Goal: Connect with others: Connect with others

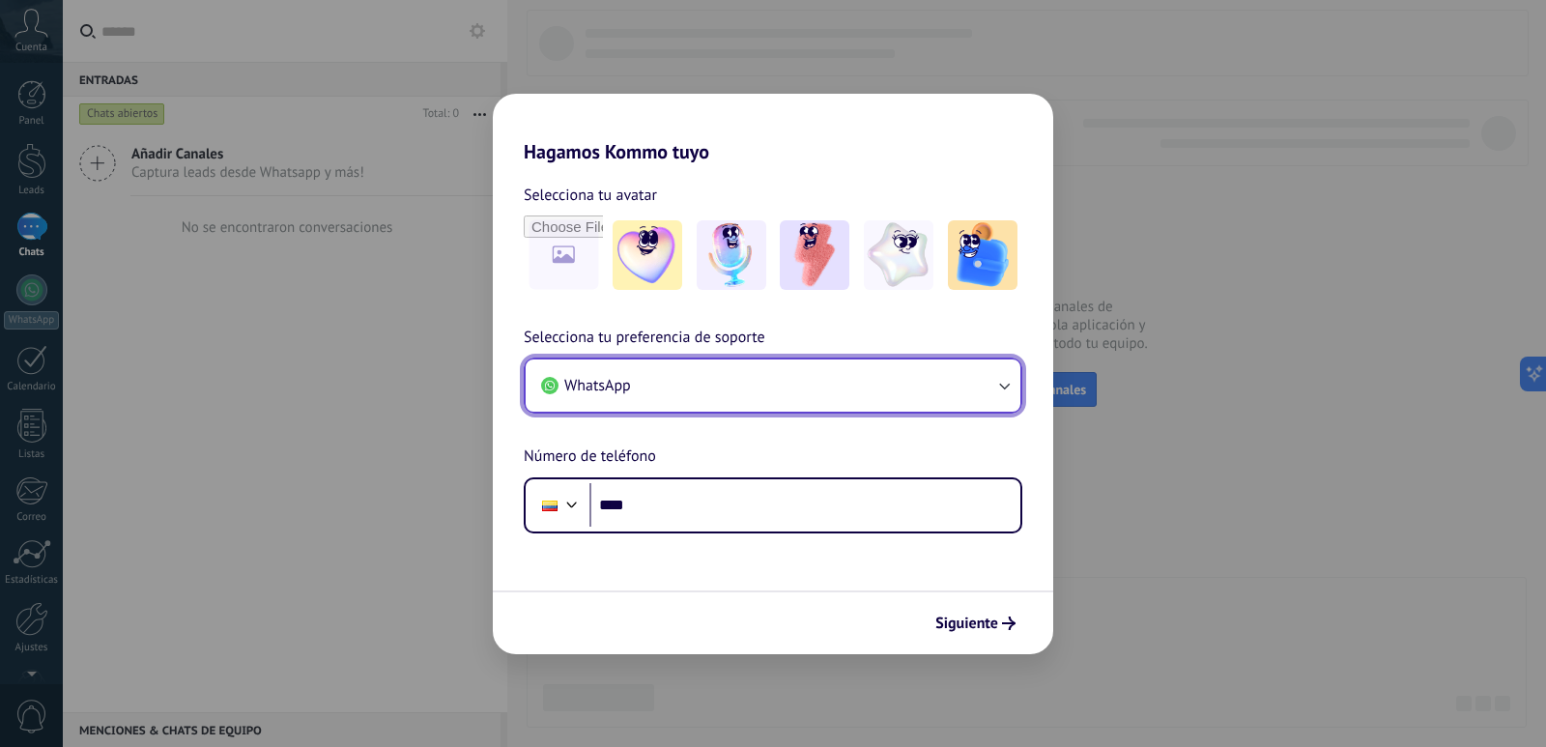
click at [1004, 387] on icon "button" at bounding box center [1004, 387] width 11 height 7
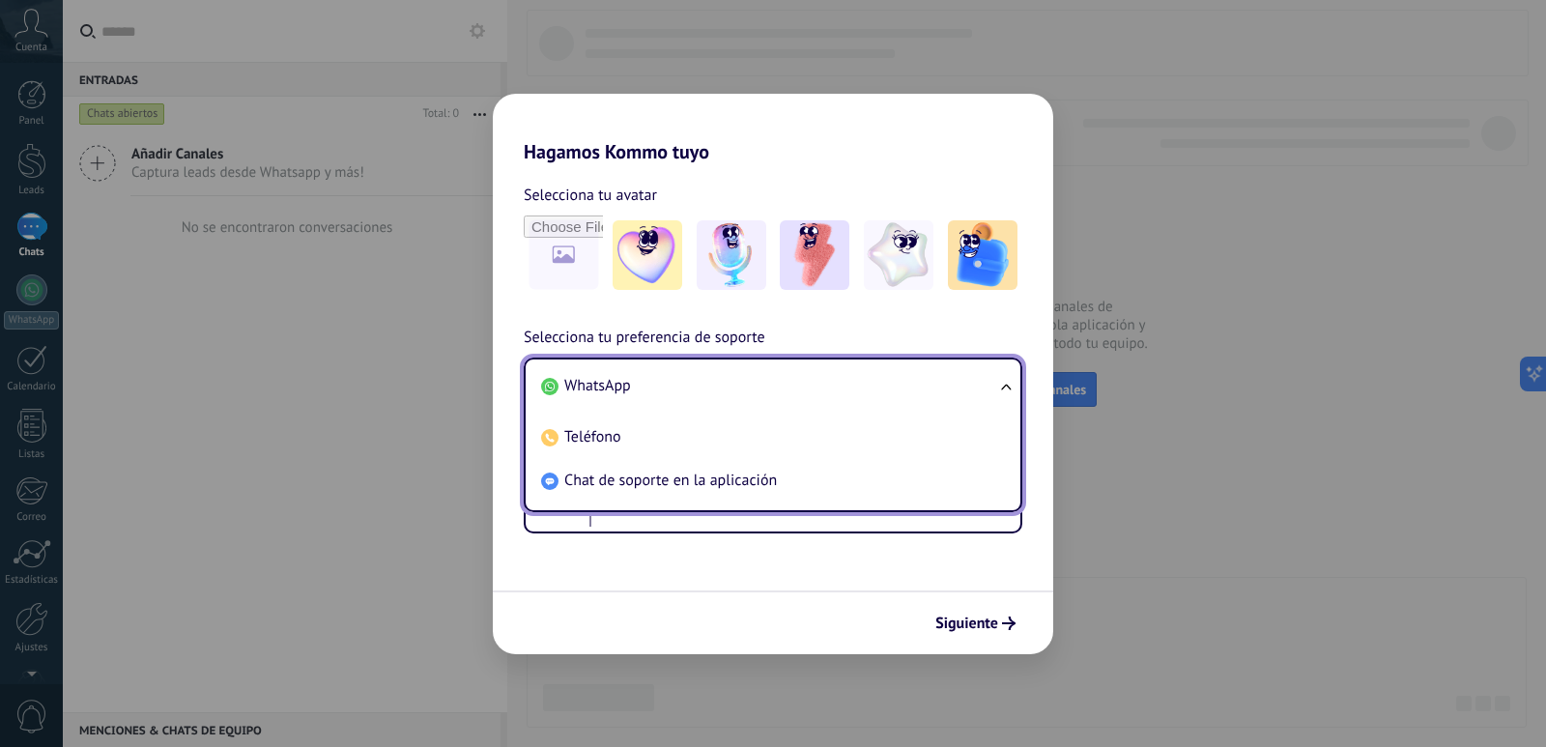
click at [1004, 387] on ul "WhatsApp Teléfono Chat de soporte en la aplicación" at bounding box center [773, 434] width 499 height 155
click at [927, 385] on li "WhatsApp" at bounding box center [768, 385] width 471 height 43
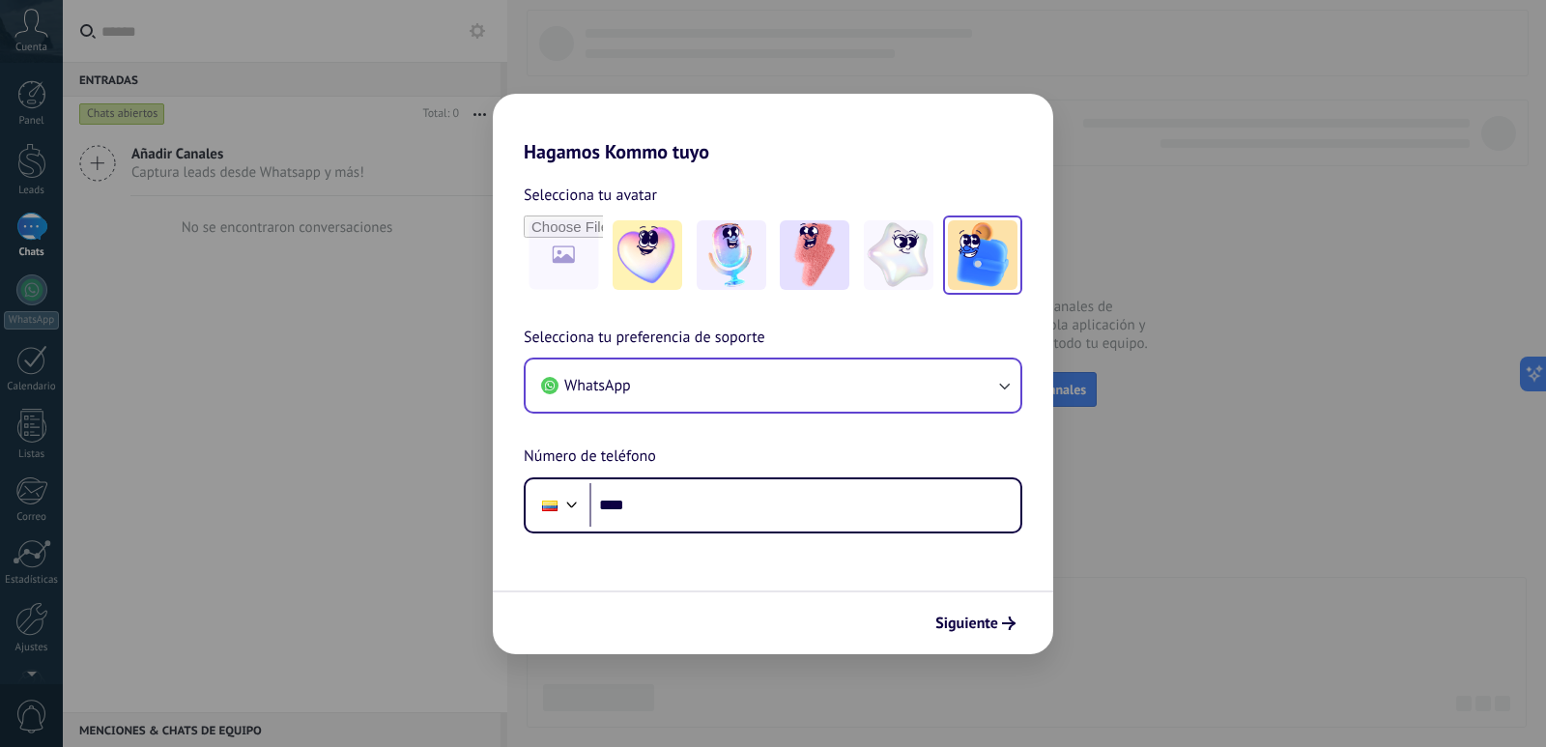
click at [956, 262] on img at bounding box center [983, 255] width 70 height 70
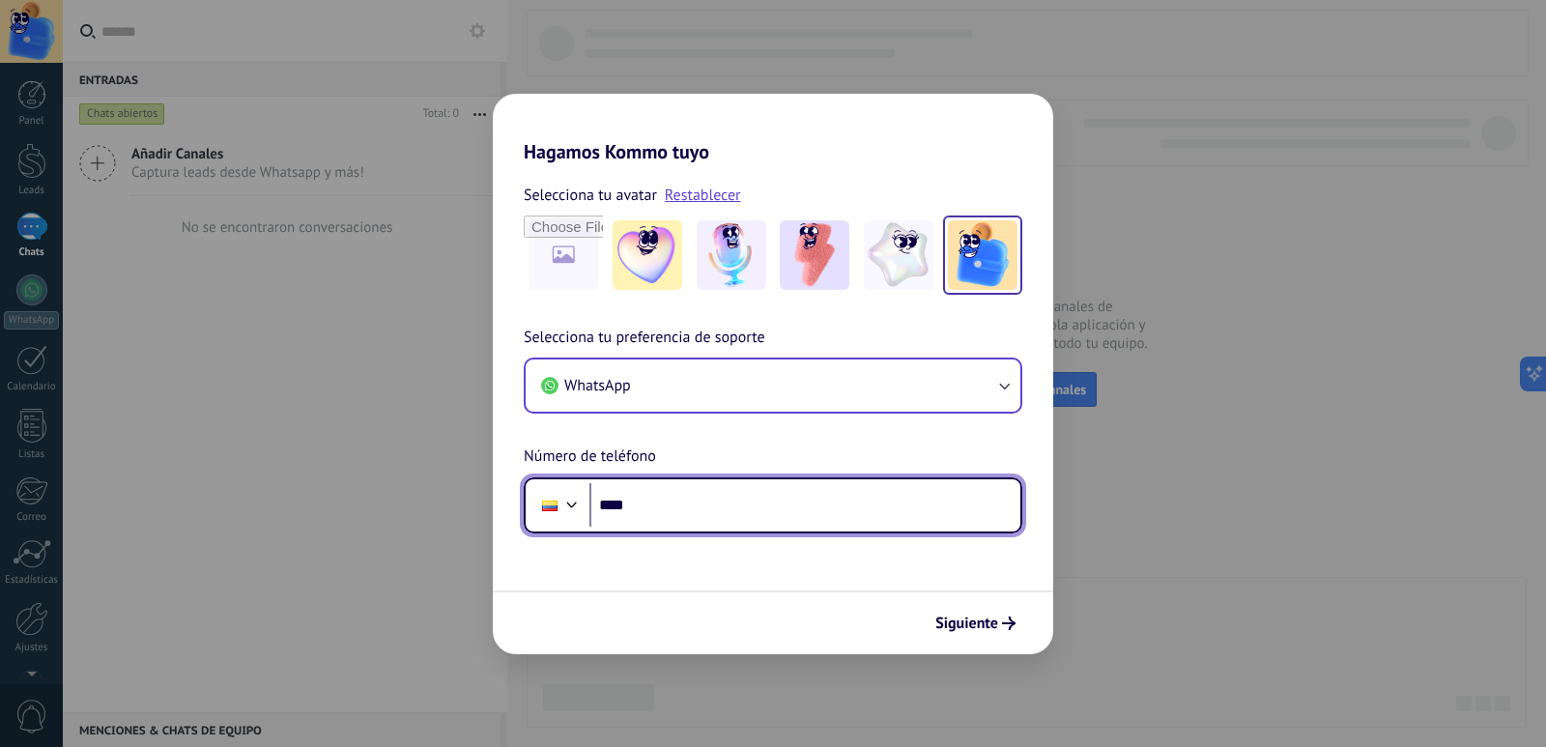
click at [633, 518] on input "****" at bounding box center [804, 505] width 431 height 44
type input "**********"
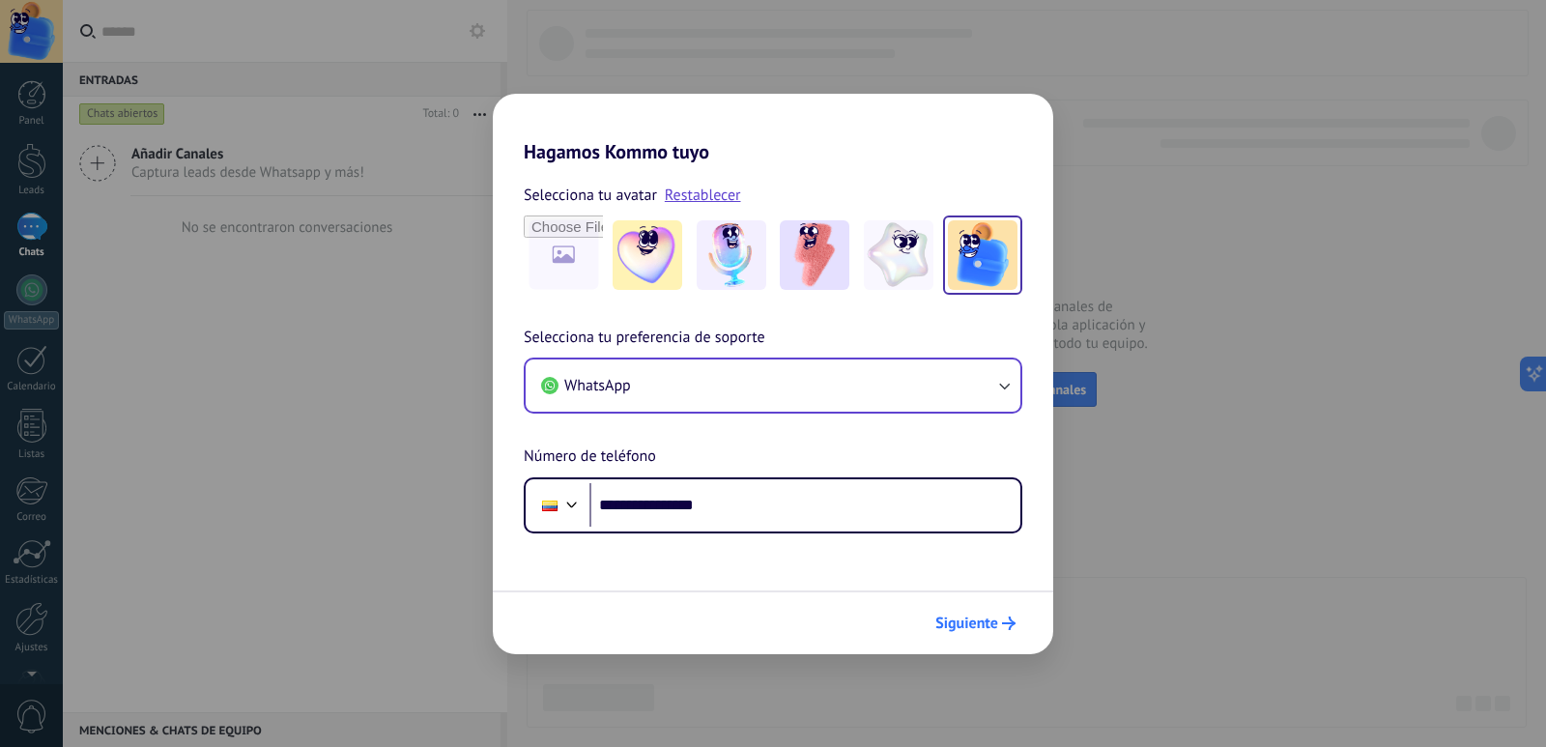
click at [995, 634] on button "Siguiente" at bounding box center [976, 623] width 98 height 33
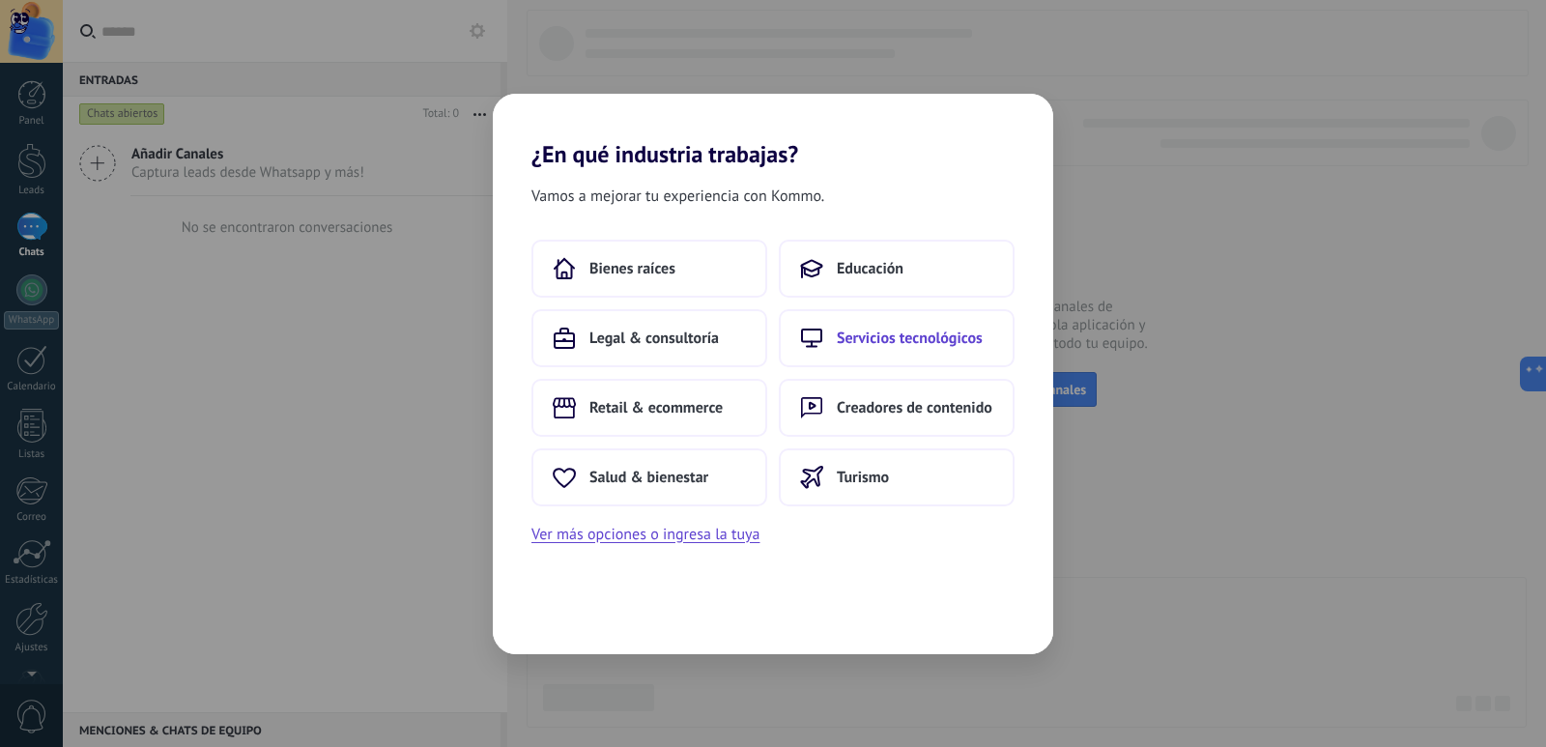
click at [878, 333] on span "Servicios tecnológicos" at bounding box center [910, 337] width 146 height 19
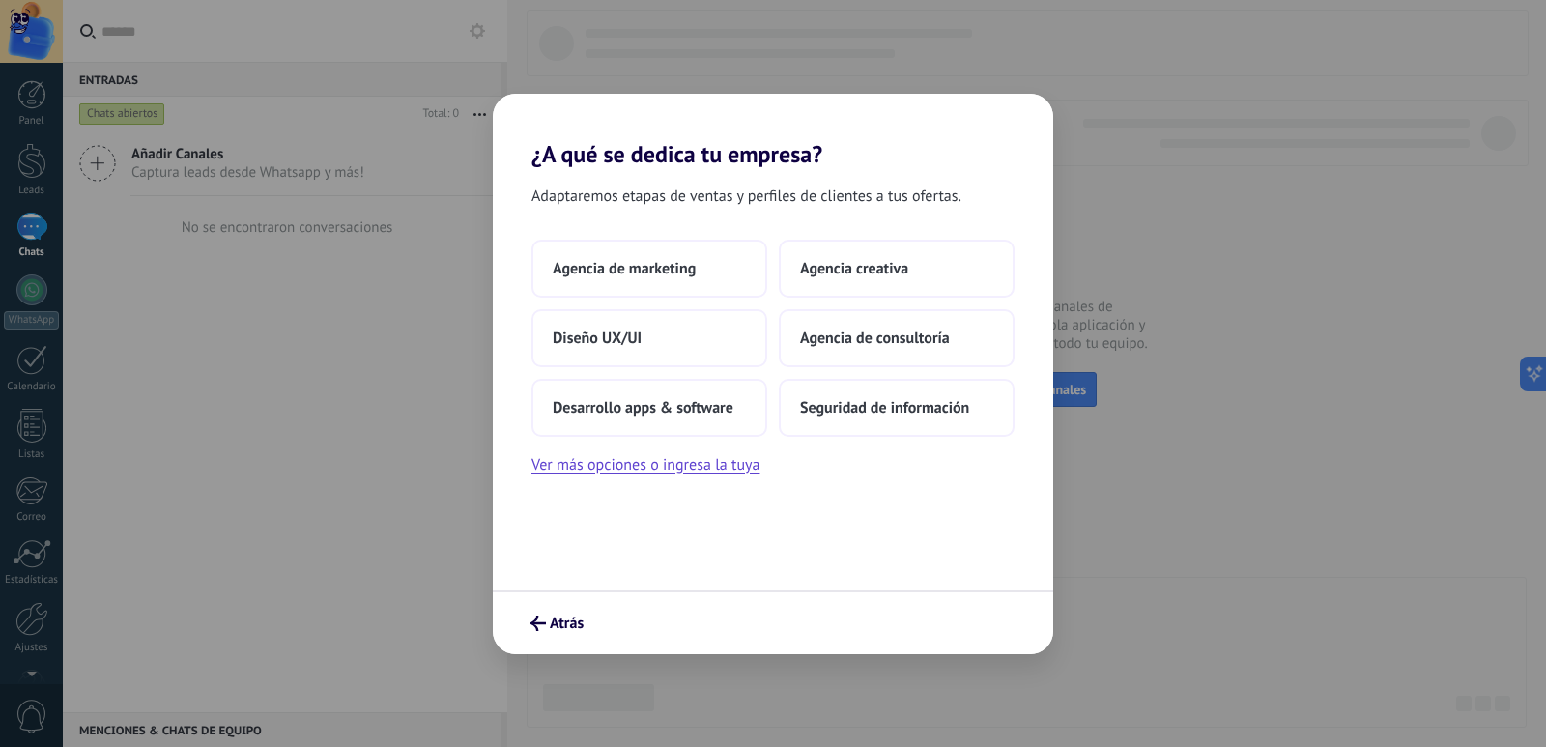
drag, startPoint x: 881, startPoint y: 402, endPoint x: 874, endPoint y: 466, distance: 64.1
click at [874, 466] on div "Agencia de marketing Agencia creativa Diseño UX/UI Agencia de consultoría Desar…" at bounding box center [773, 359] width 560 height 238
click at [694, 468] on button "Ver más opciones o ingresa la tuya" at bounding box center [645, 464] width 228 height 25
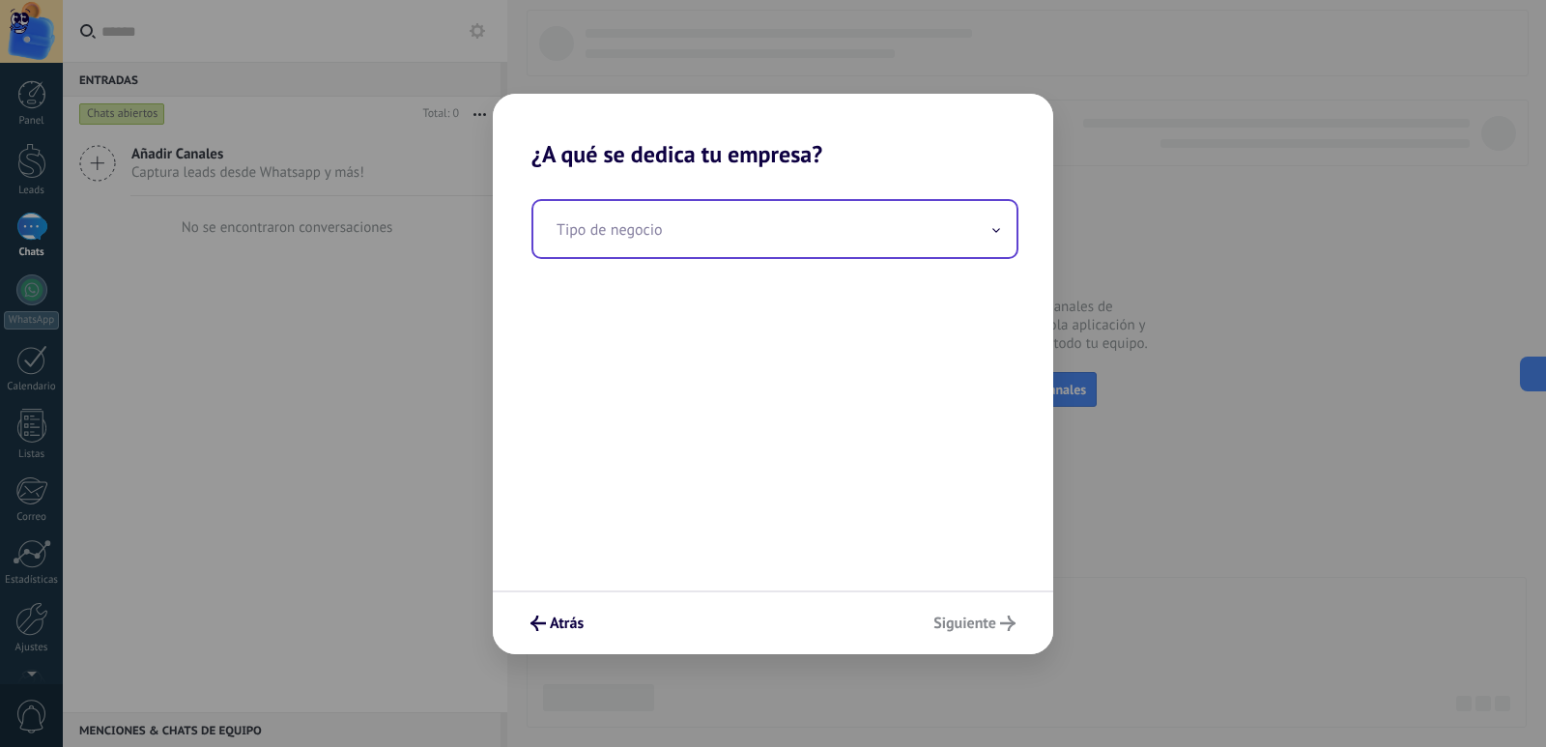
click at [982, 233] on input "text" at bounding box center [774, 229] width 483 height 56
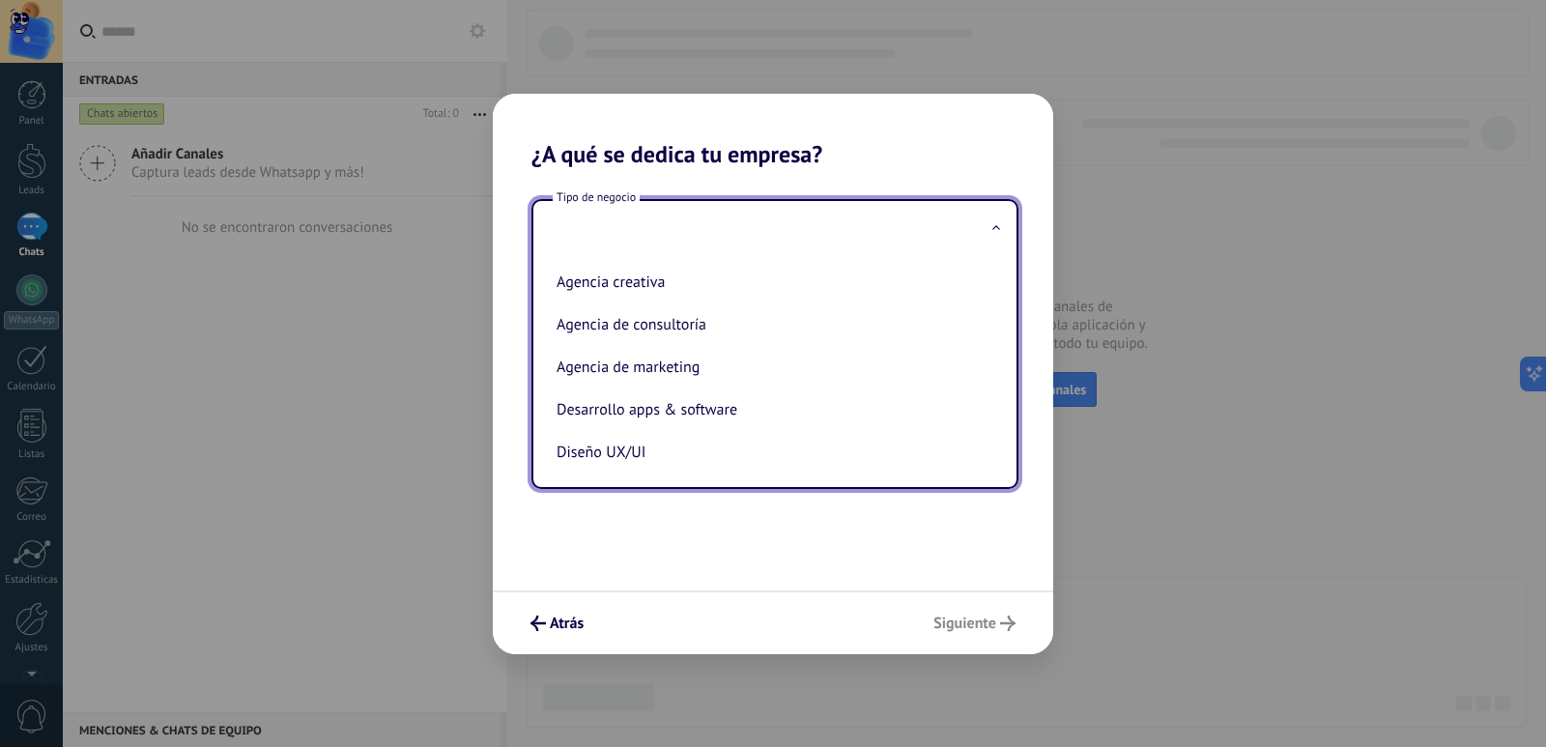
scroll to position [44, 0]
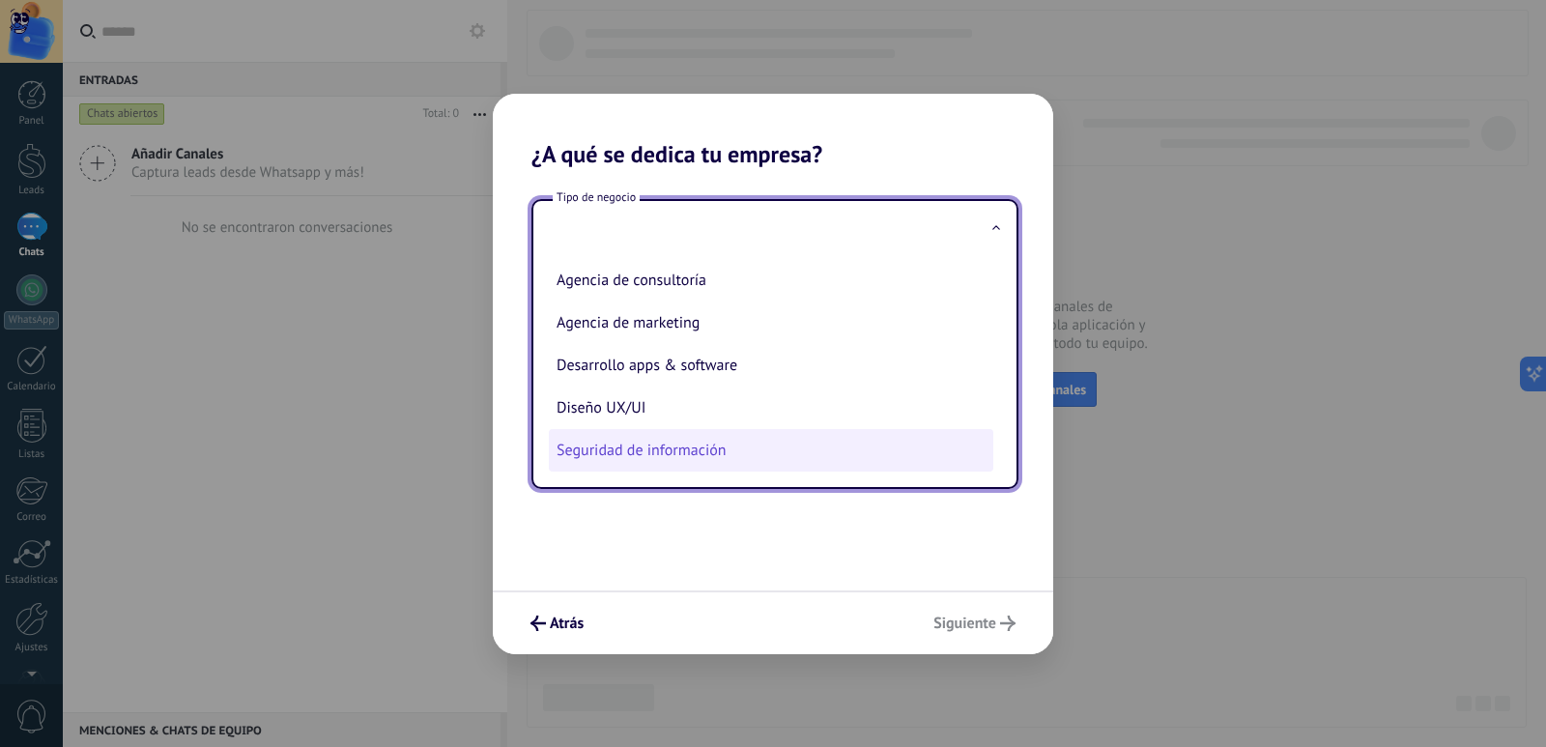
click at [690, 442] on li "Seguridad de información" at bounding box center [771, 450] width 444 height 43
type input "**********"
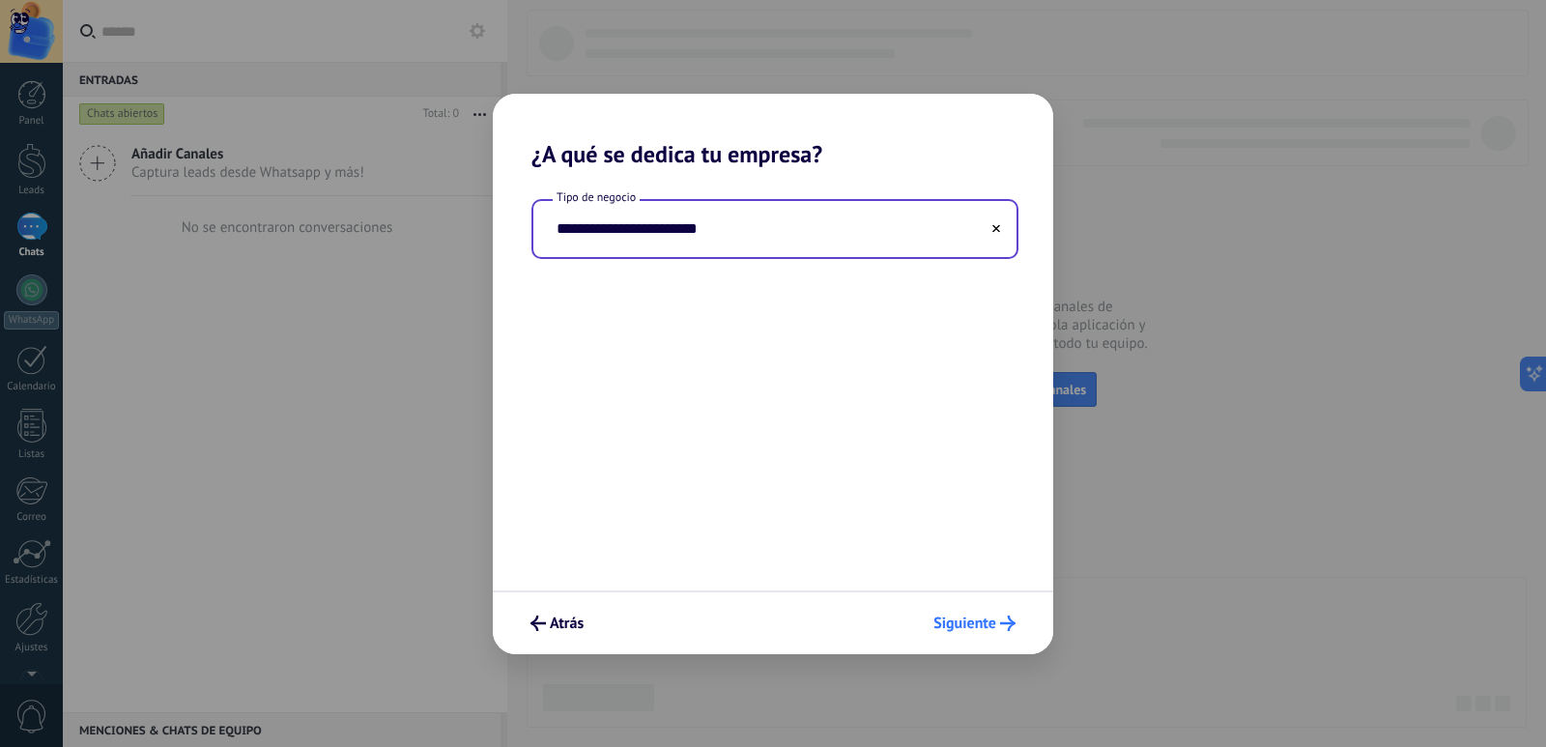
click at [972, 620] on span "Siguiente" at bounding box center [964, 623] width 63 height 14
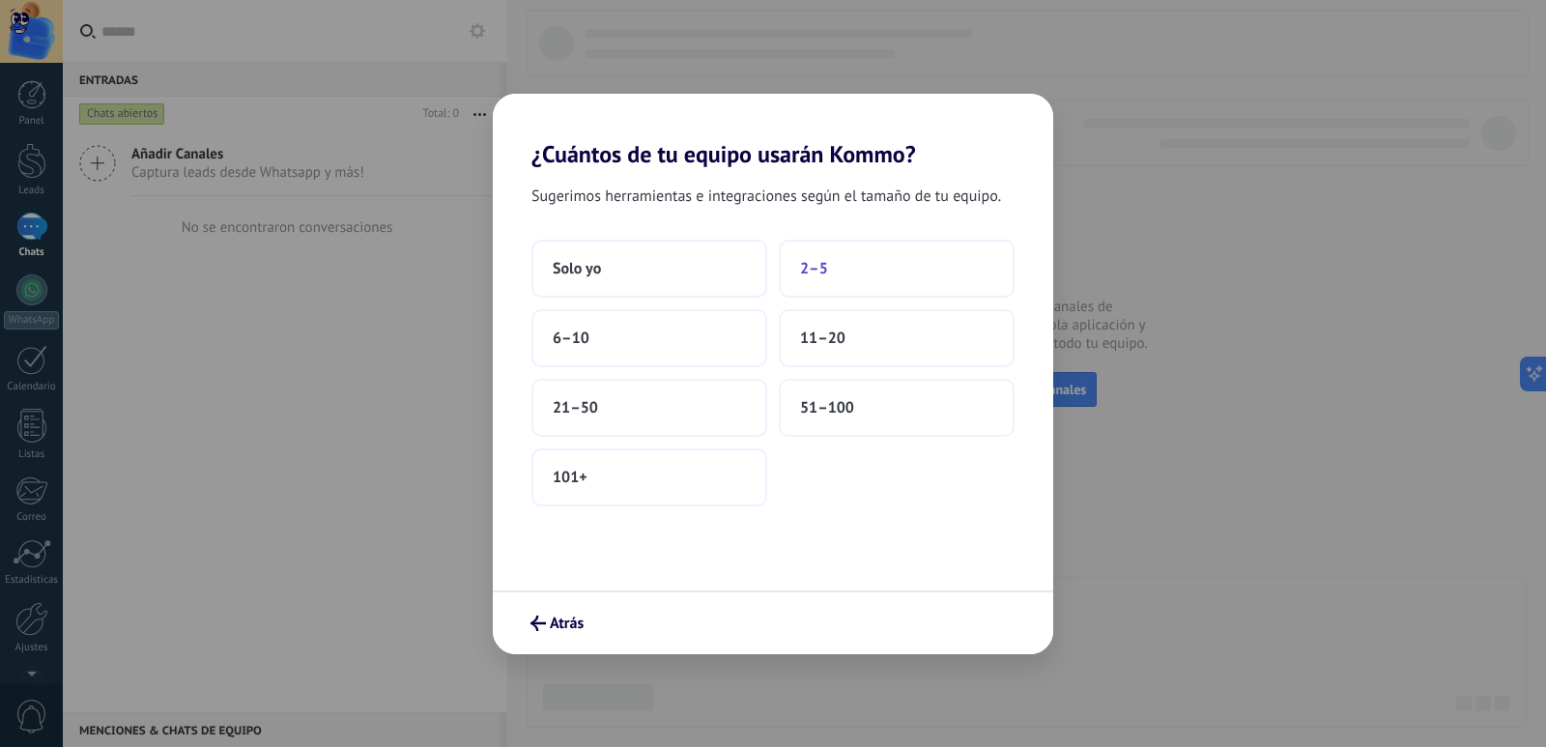
click at [859, 273] on button "2–5" at bounding box center [897, 269] width 236 height 58
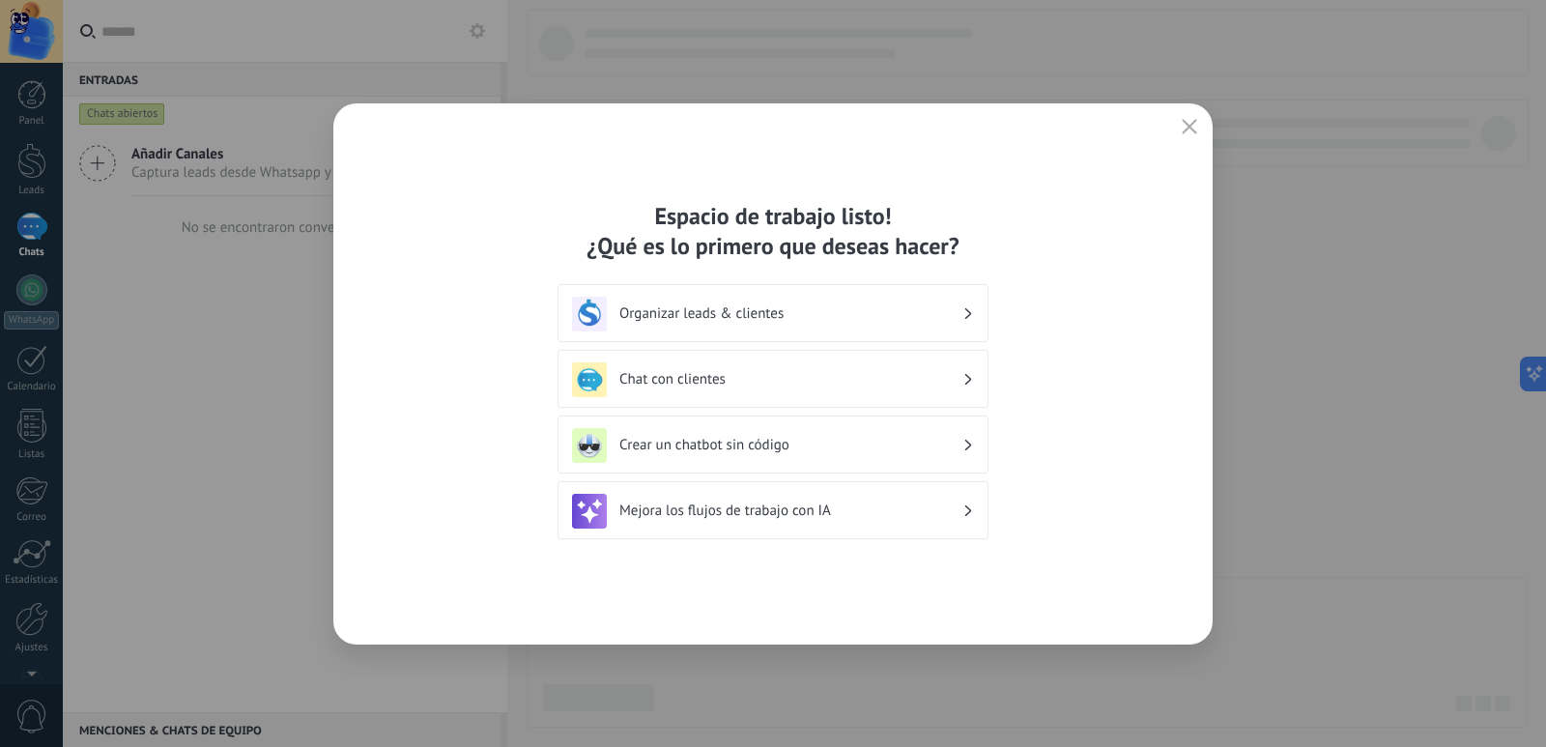
click at [791, 374] on h3 "Chat con clientes" at bounding box center [790, 379] width 343 height 18
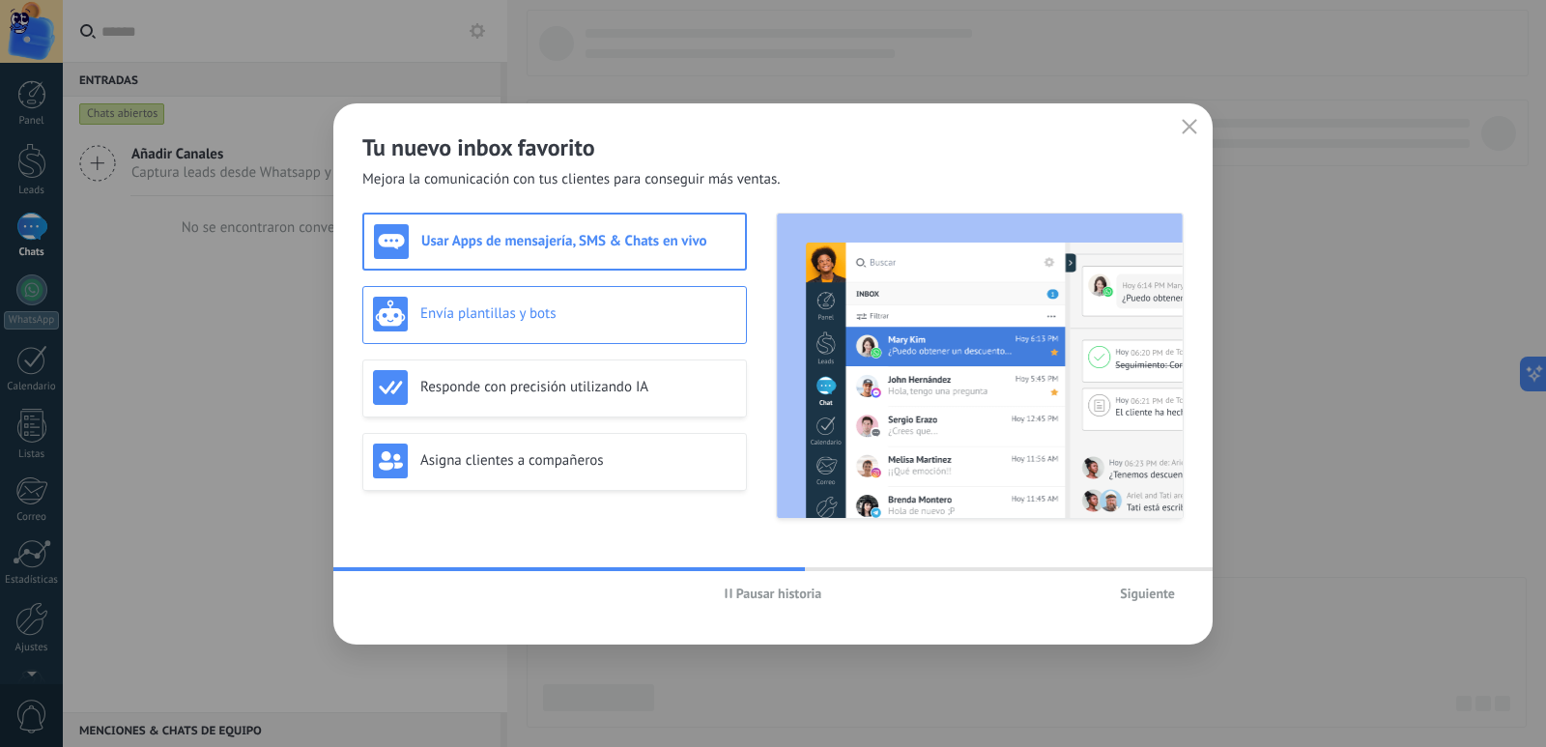
click at [541, 319] on h3 "Envía plantillas y bots" at bounding box center [578, 313] width 316 height 18
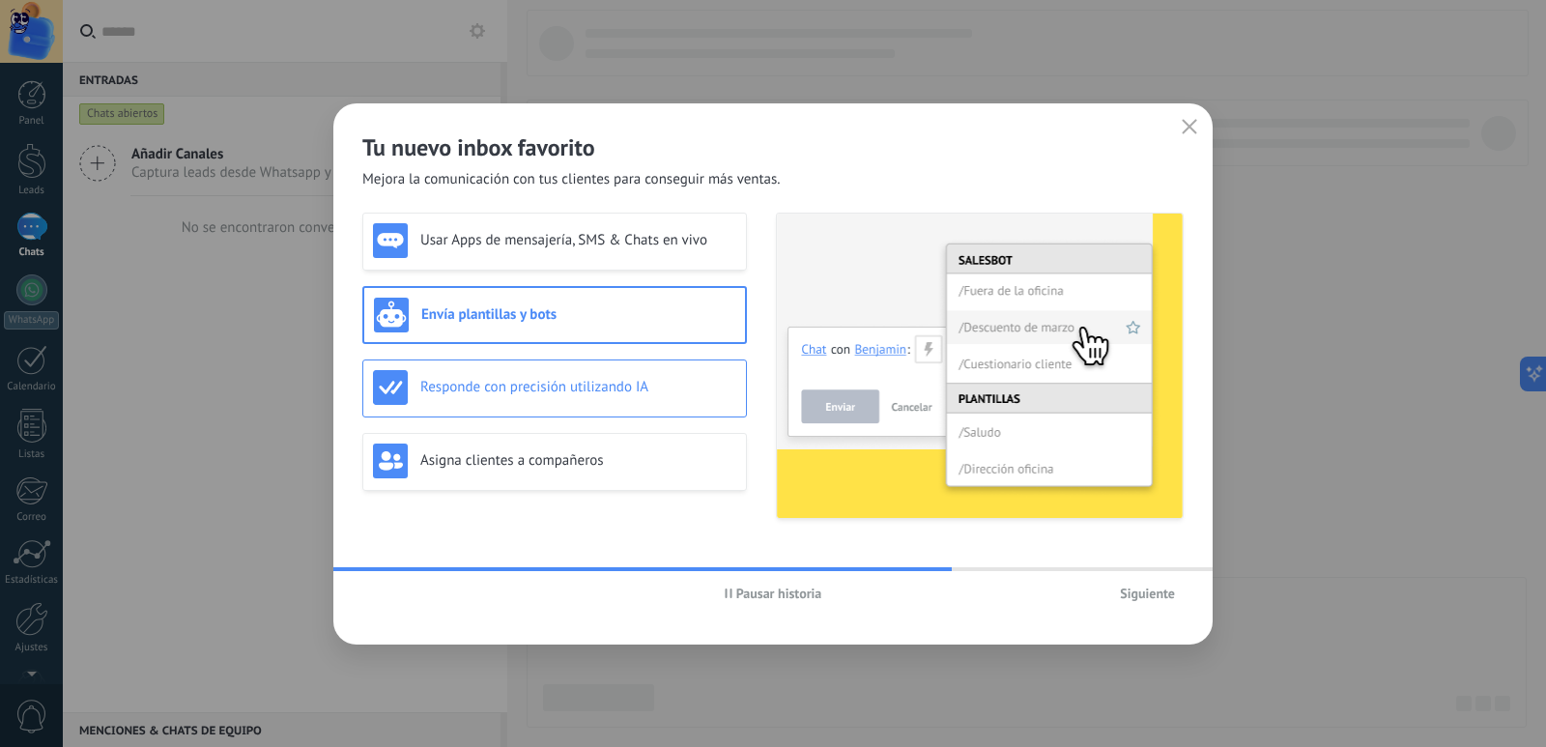
click at [554, 386] on h3 "Responde con precisión utilizando IA" at bounding box center [578, 387] width 316 height 18
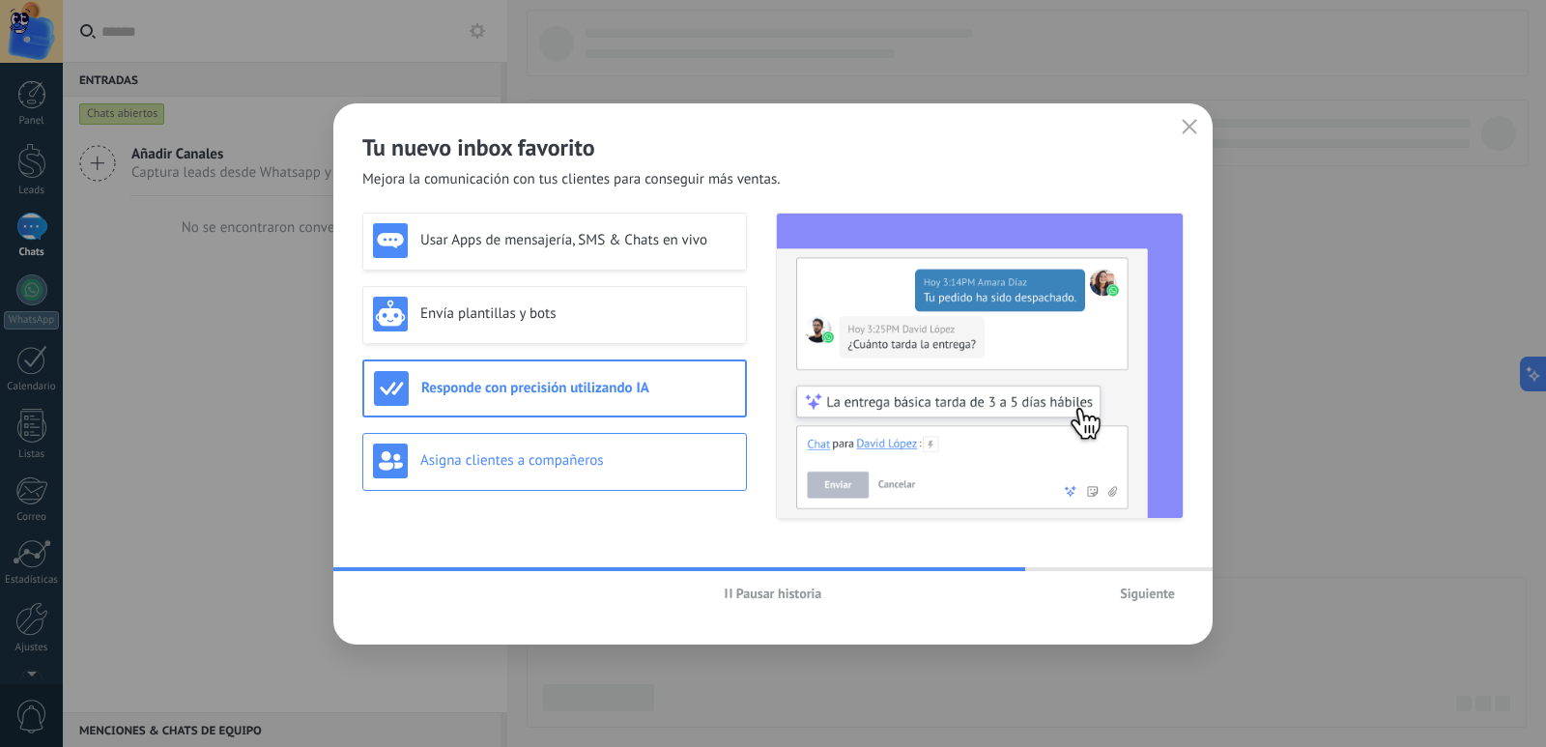
click at [569, 450] on div "Asigna clientes a compañeros" at bounding box center [554, 460] width 363 height 35
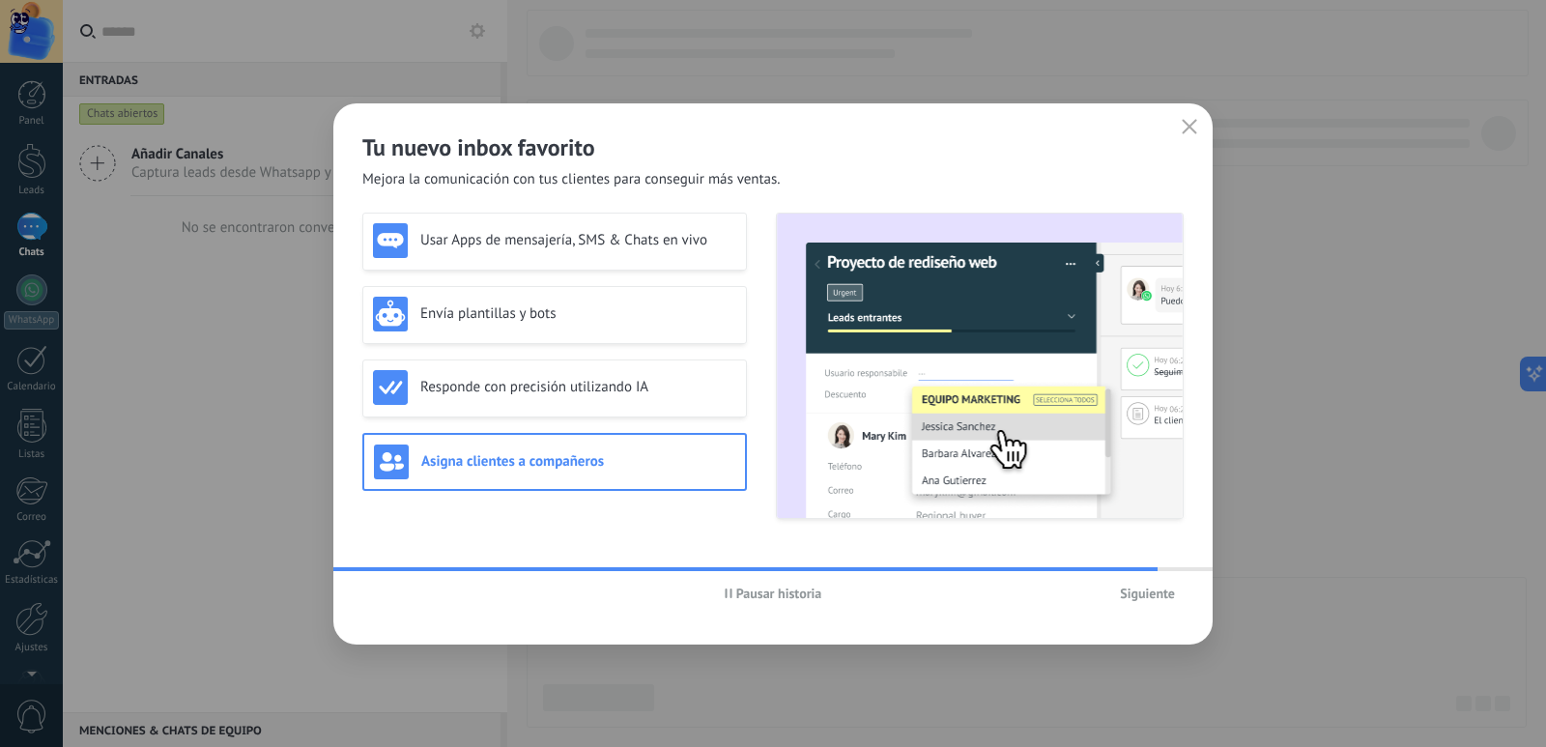
click at [1142, 590] on span "Siguiente" at bounding box center [1147, 593] width 55 height 14
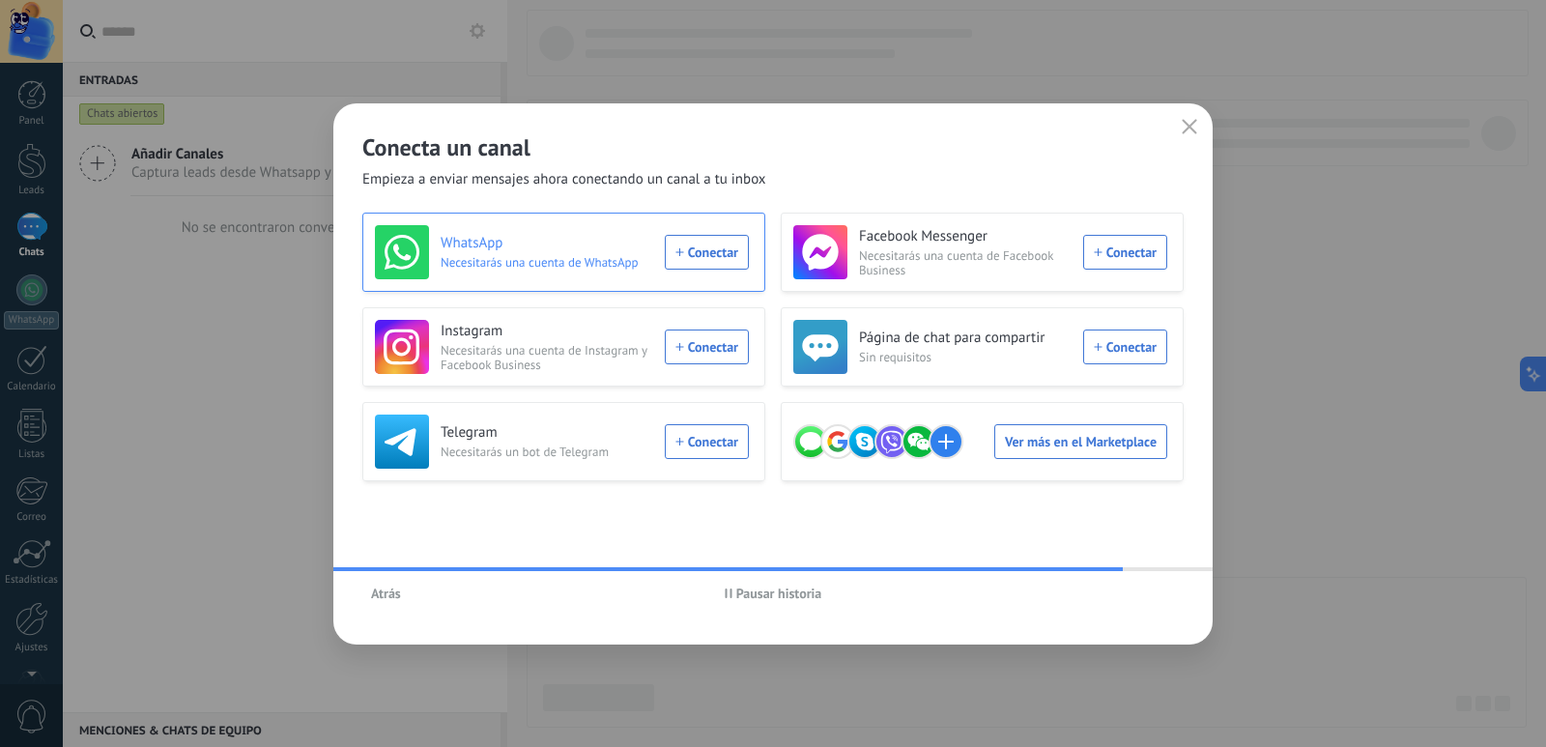
click at [711, 258] on div "WhatsApp Necesitarás una cuenta de WhatsApp Conectar" at bounding box center [562, 252] width 374 height 54
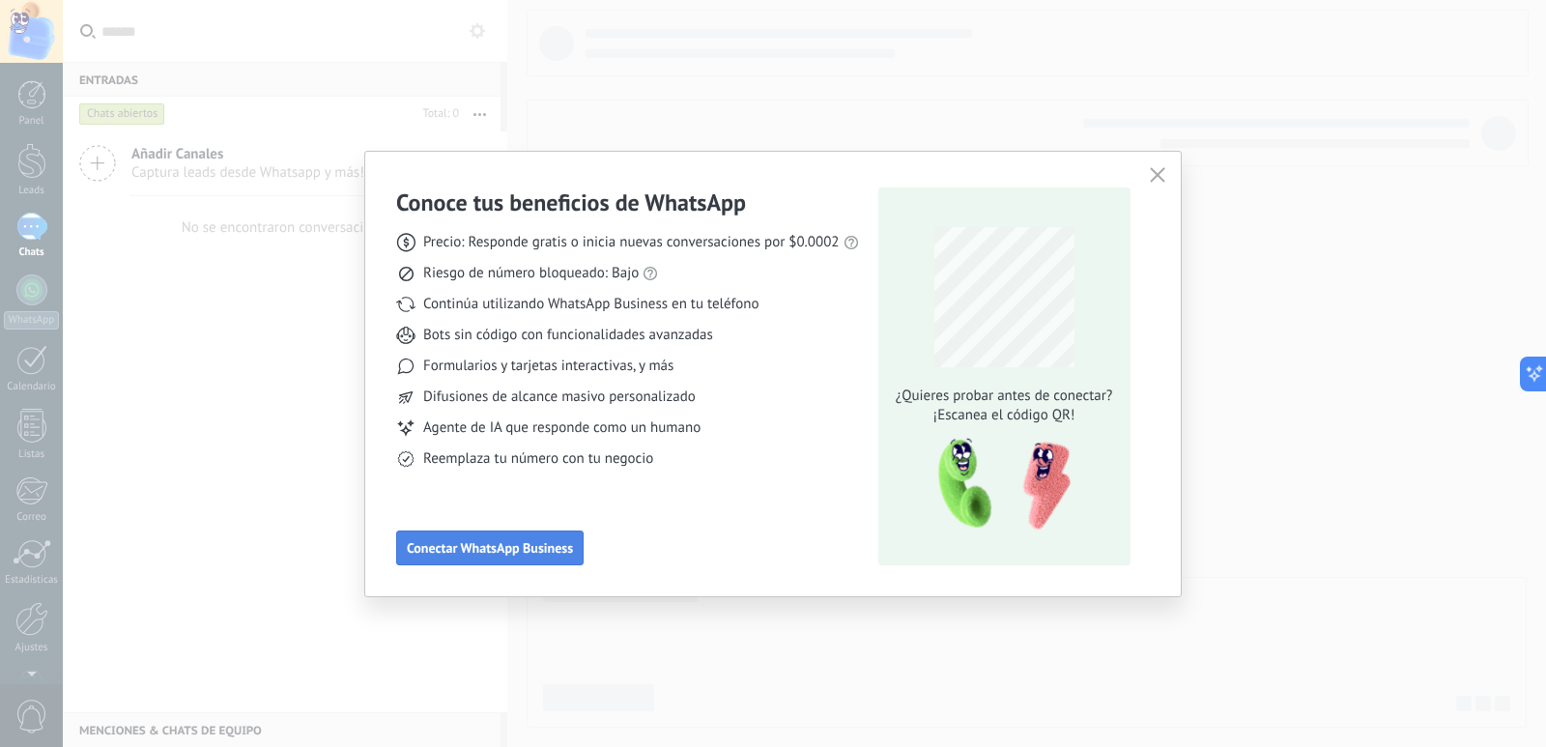
click at [518, 548] on span "Conectar WhatsApp Business" at bounding box center [490, 548] width 166 height 14
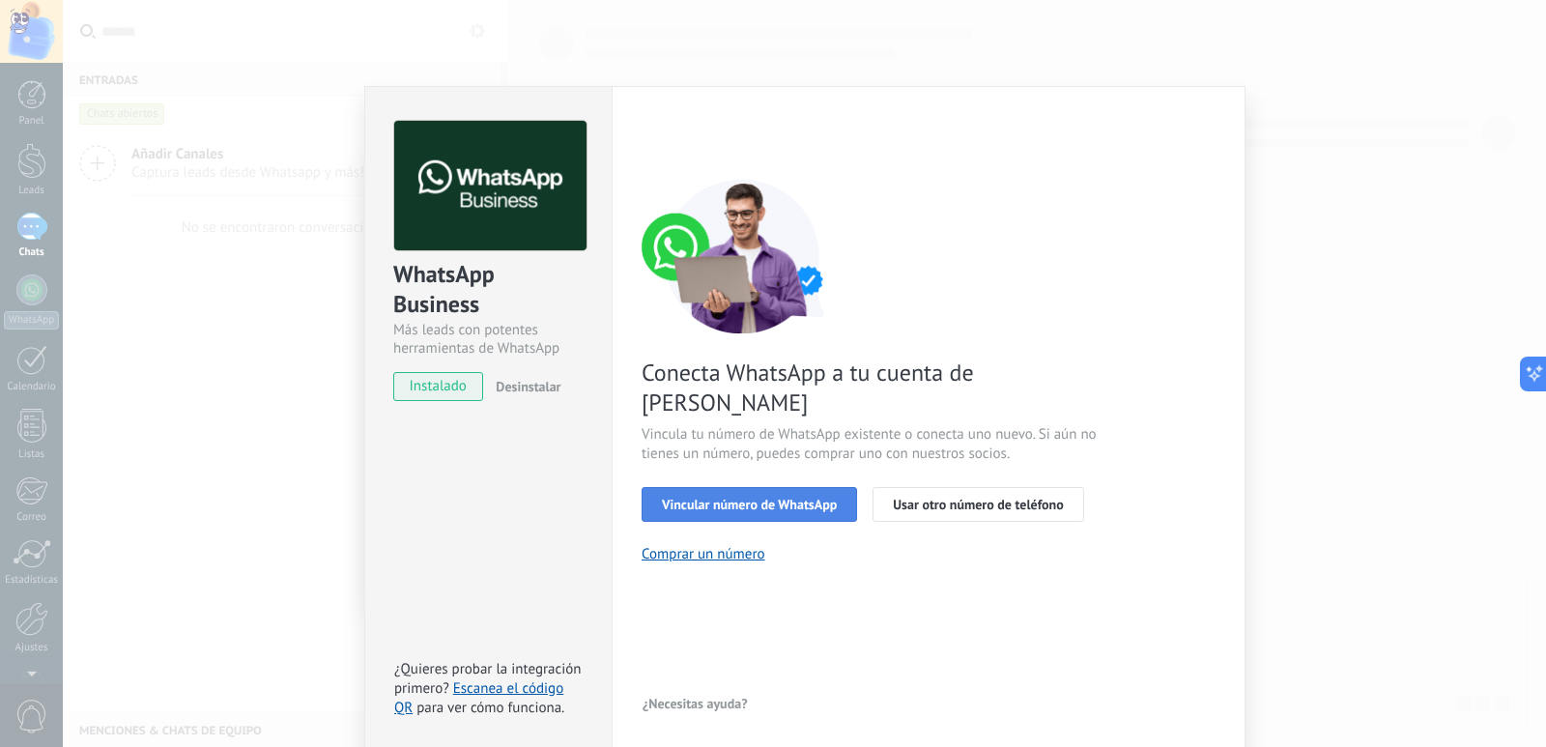
click at [705, 498] on span "Vincular número de WhatsApp" at bounding box center [749, 505] width 175 height 14
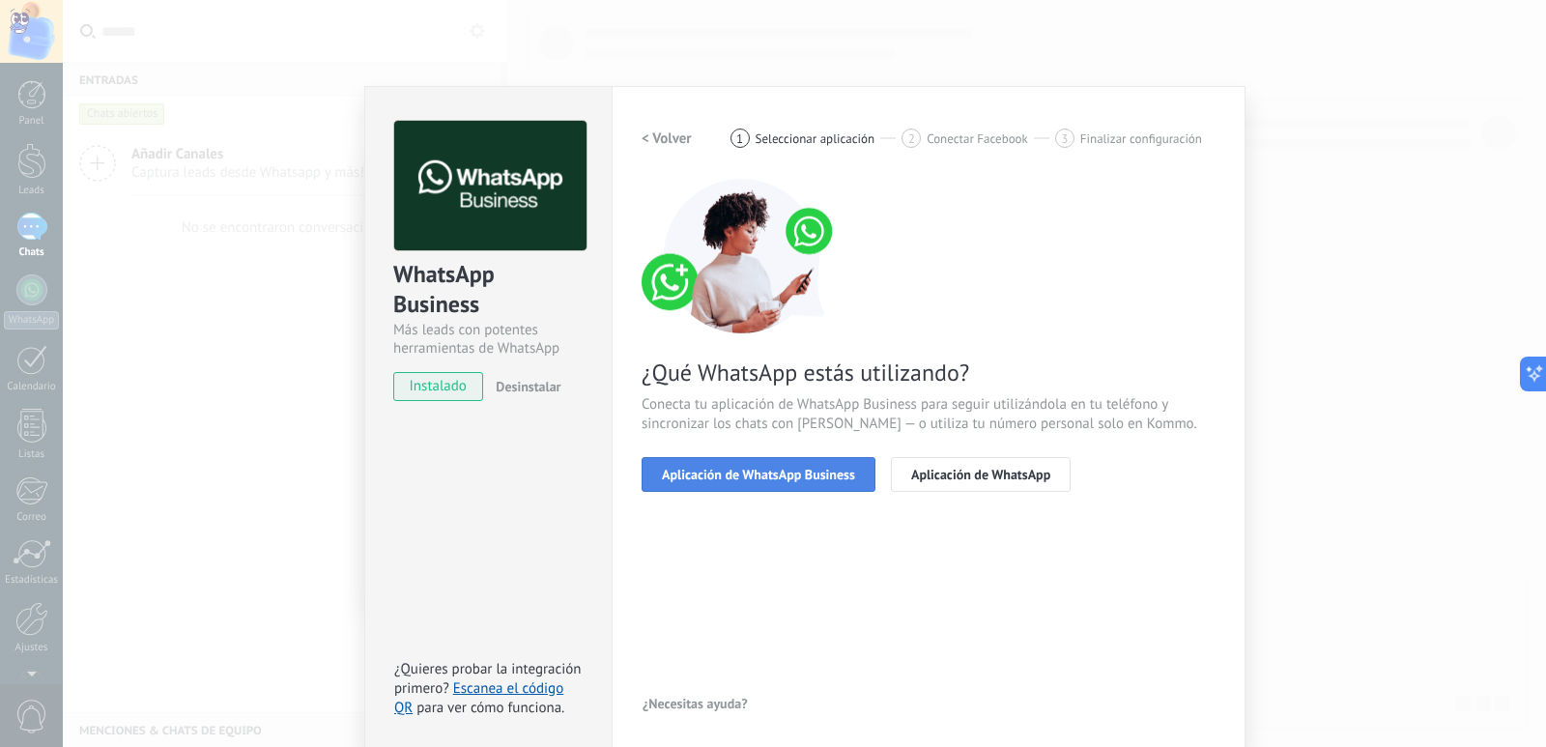
click at [805, 468] on span "Aplicación de WhatsApp Business" at bounding box center [758, 475] width 193 height 14
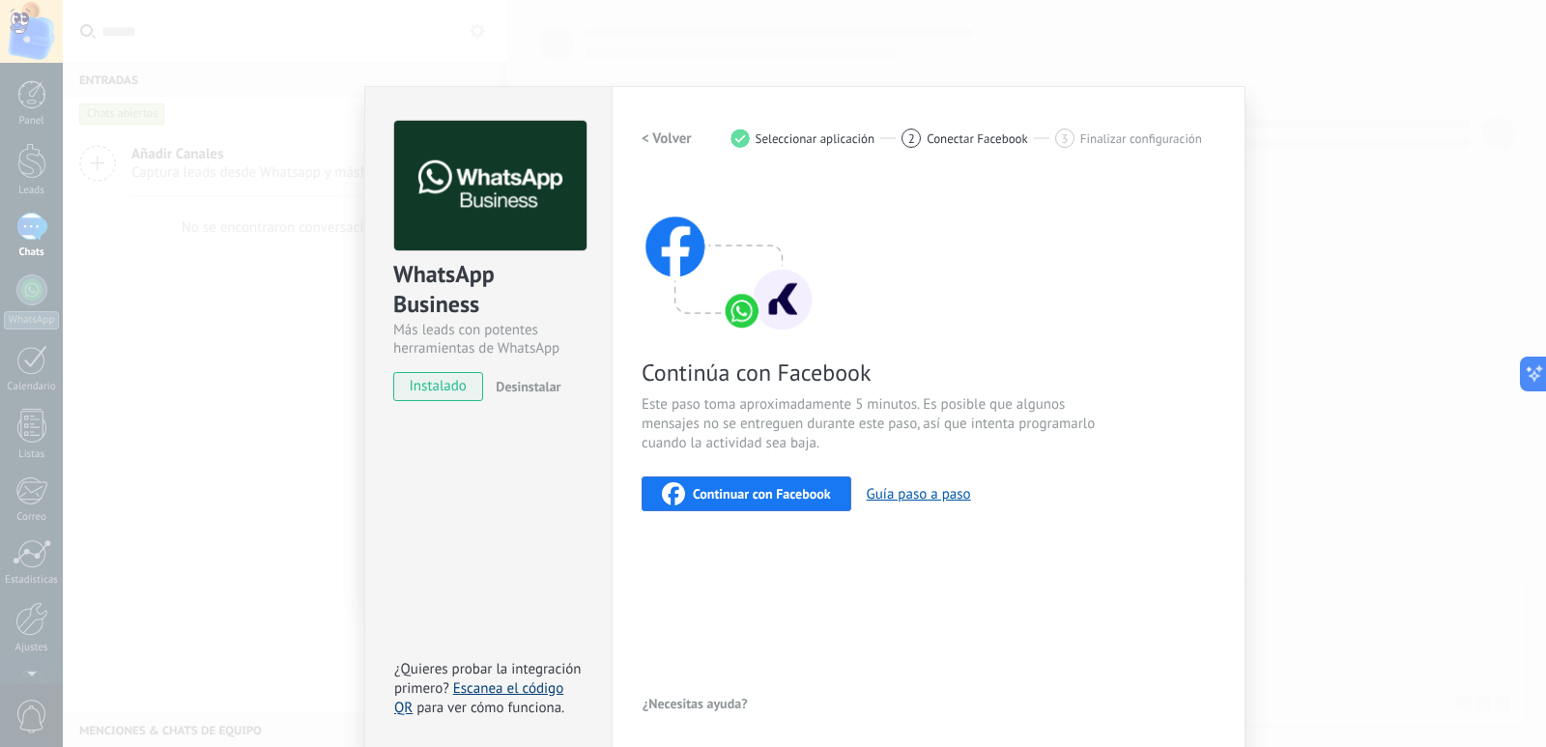
click at [515, 683] on link "Escanea el código QR" at bounding box center [478, 698] width 169 height 38
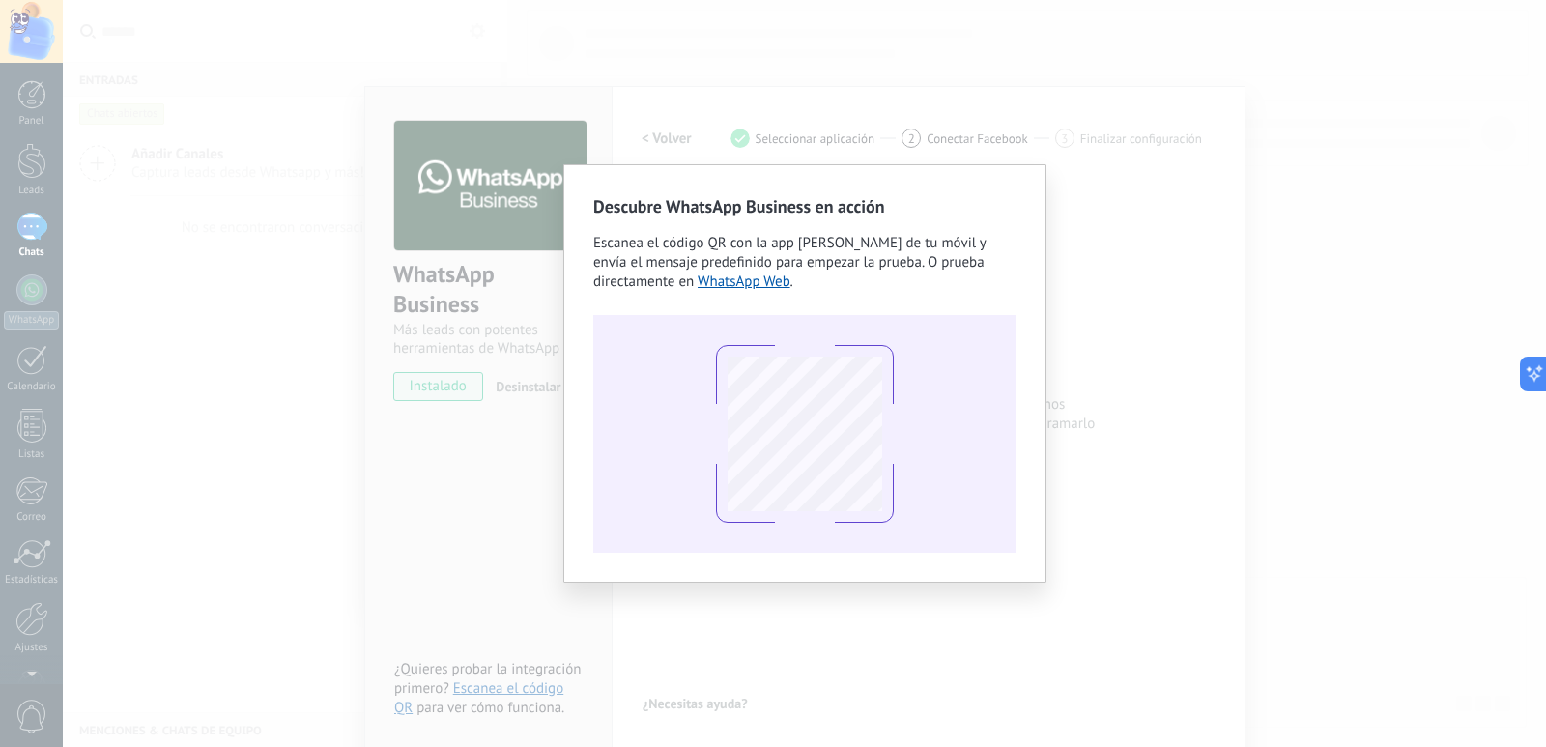
click at [1215, 291] on div "Descubre WhatsApp Business en acción Escanea el código QR con la app [PERSON_NA…" at bounding box center [804, 373] width 1483 height 747
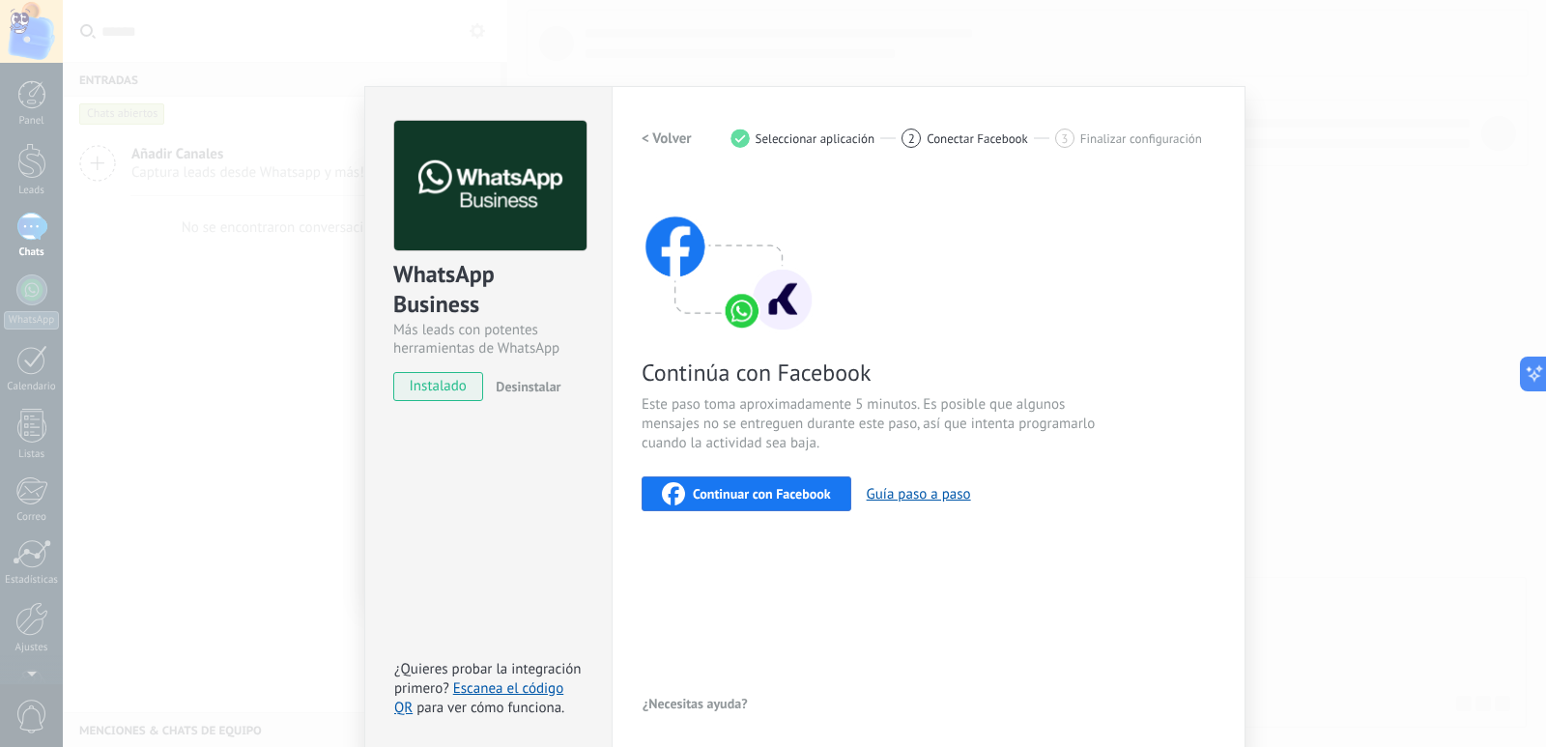
click at [672, 129] on h2 "< Volver" at bounding box center [667, 138] width 50 height 18
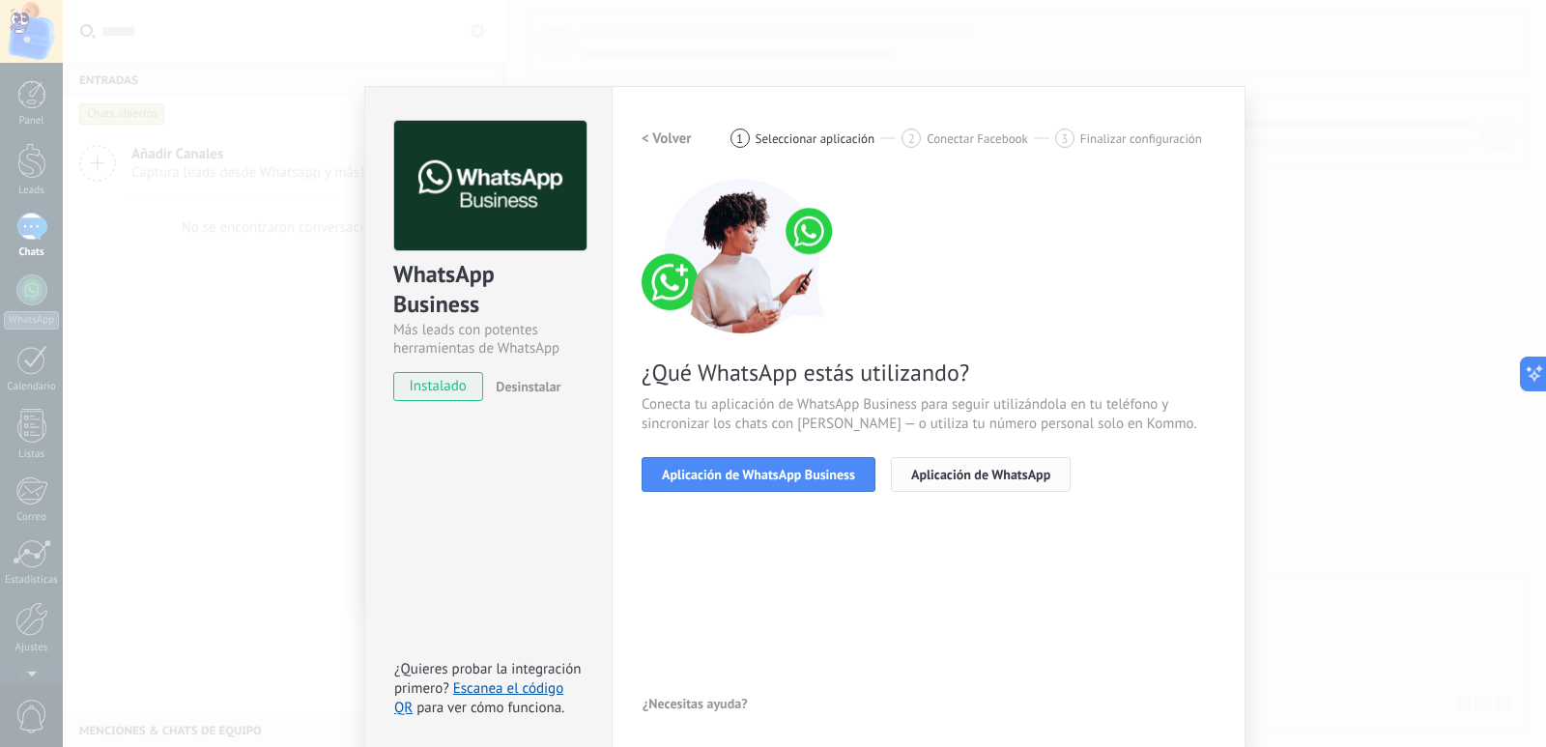
click at [958, 468] on span "Aplicación de WhatsApp" at bounding box center [980, 475] width 139 height 14
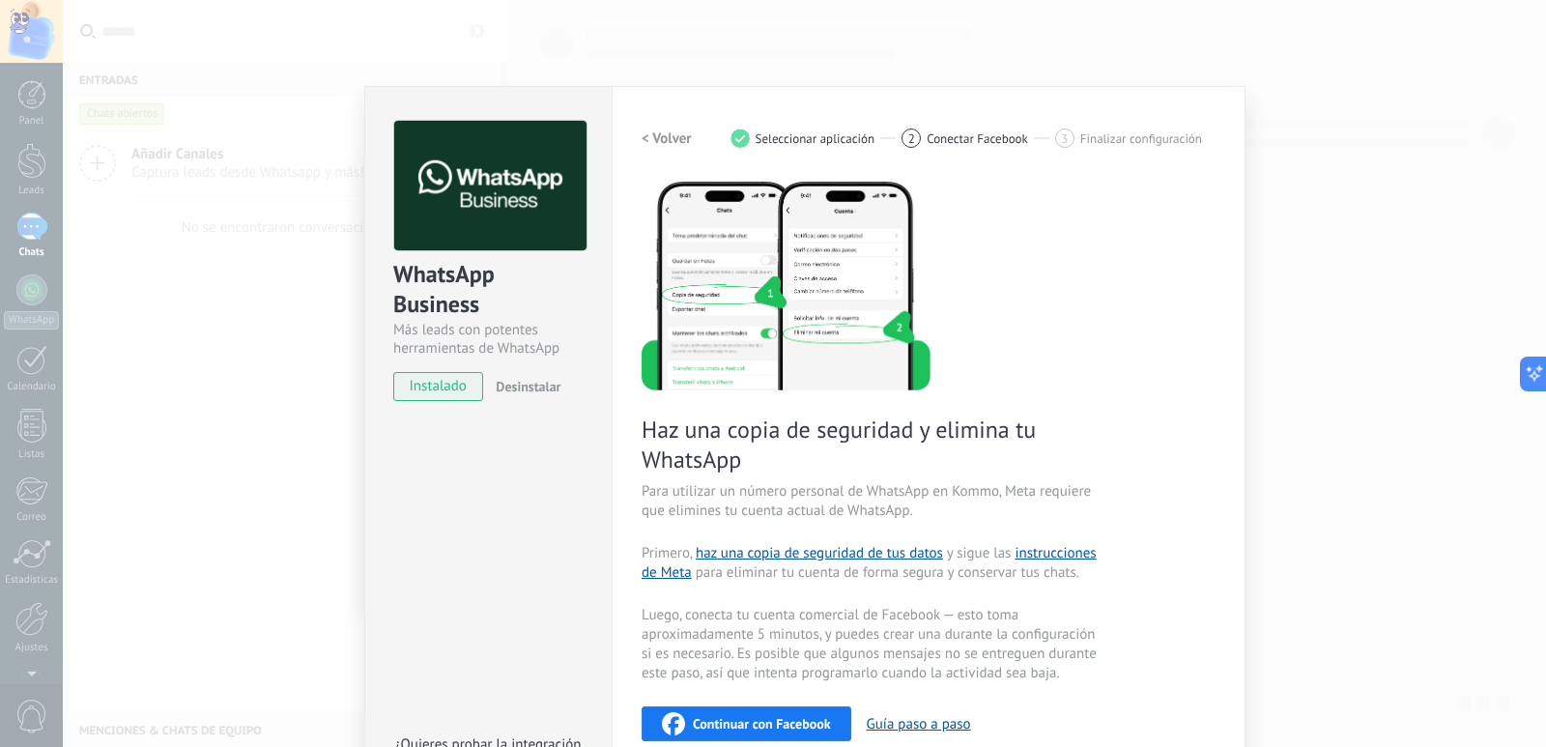
click at [651, 129] on h2 "< Volver" at bounding box center [667, 138] width 50 height 18
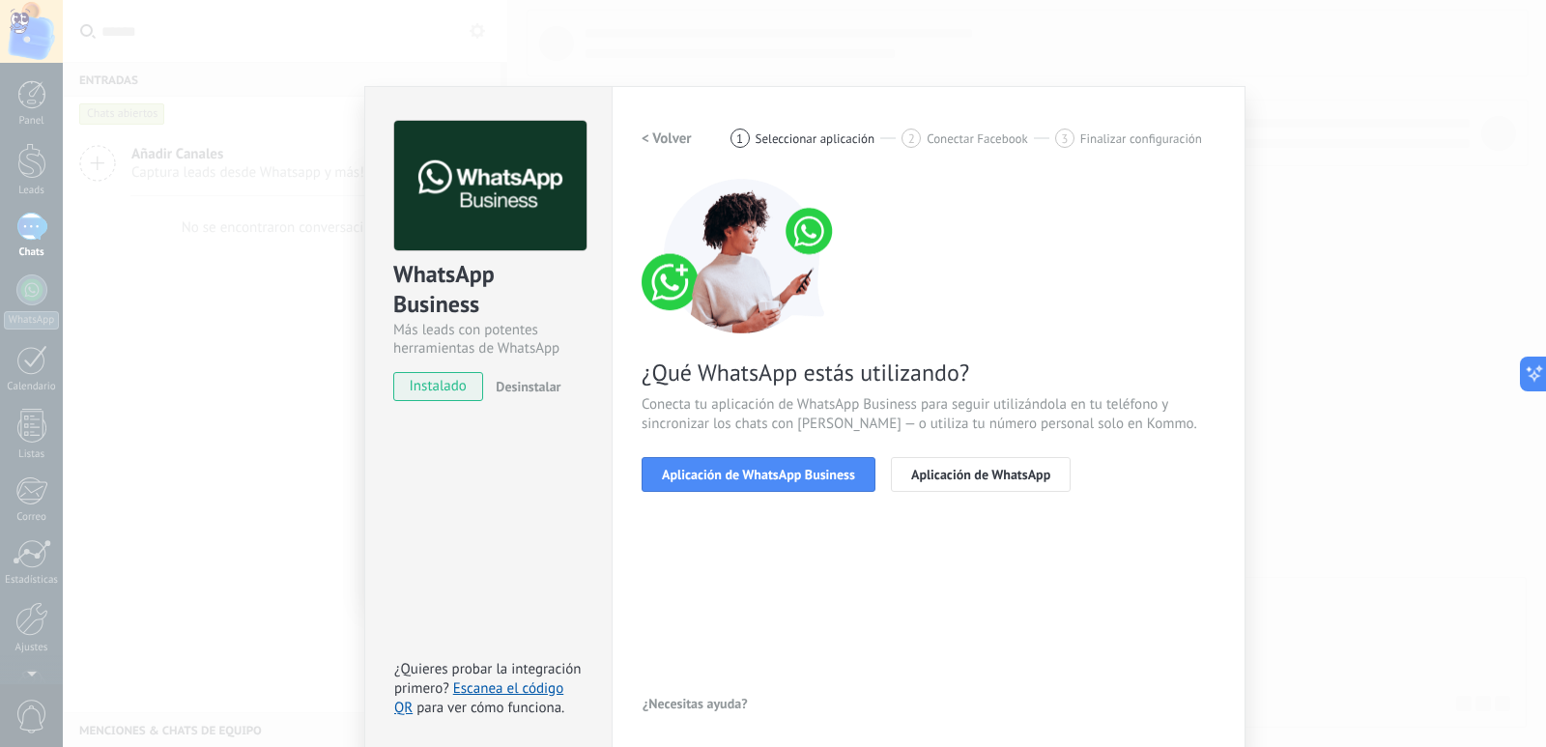
click at [651, 129] on h2 "< Volver" at bounding box center [667, 138] width 50 height 18
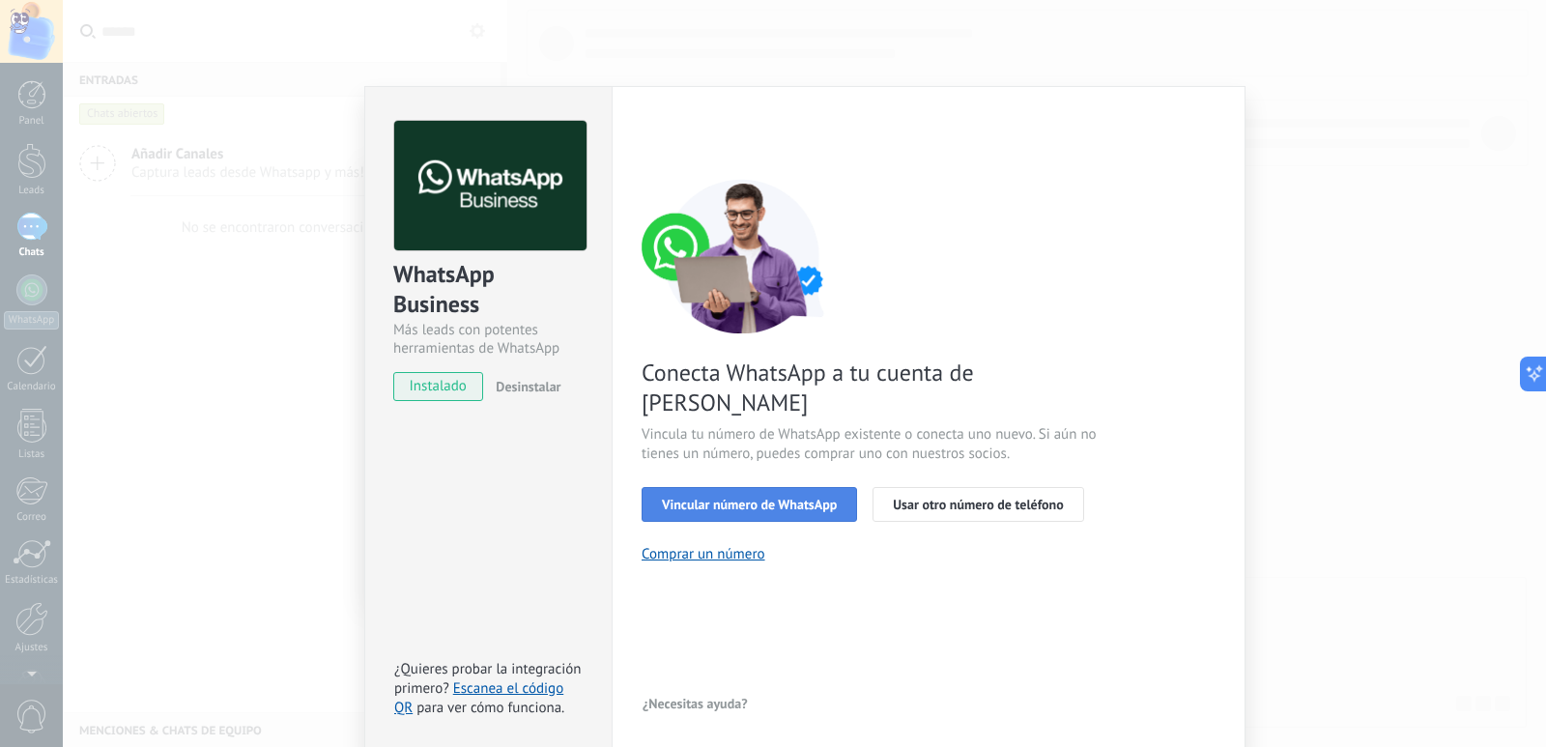
click at [770, 498] on span "Vincular número de WhatsApp" at bounding box center [749, 505] width 175 height 14
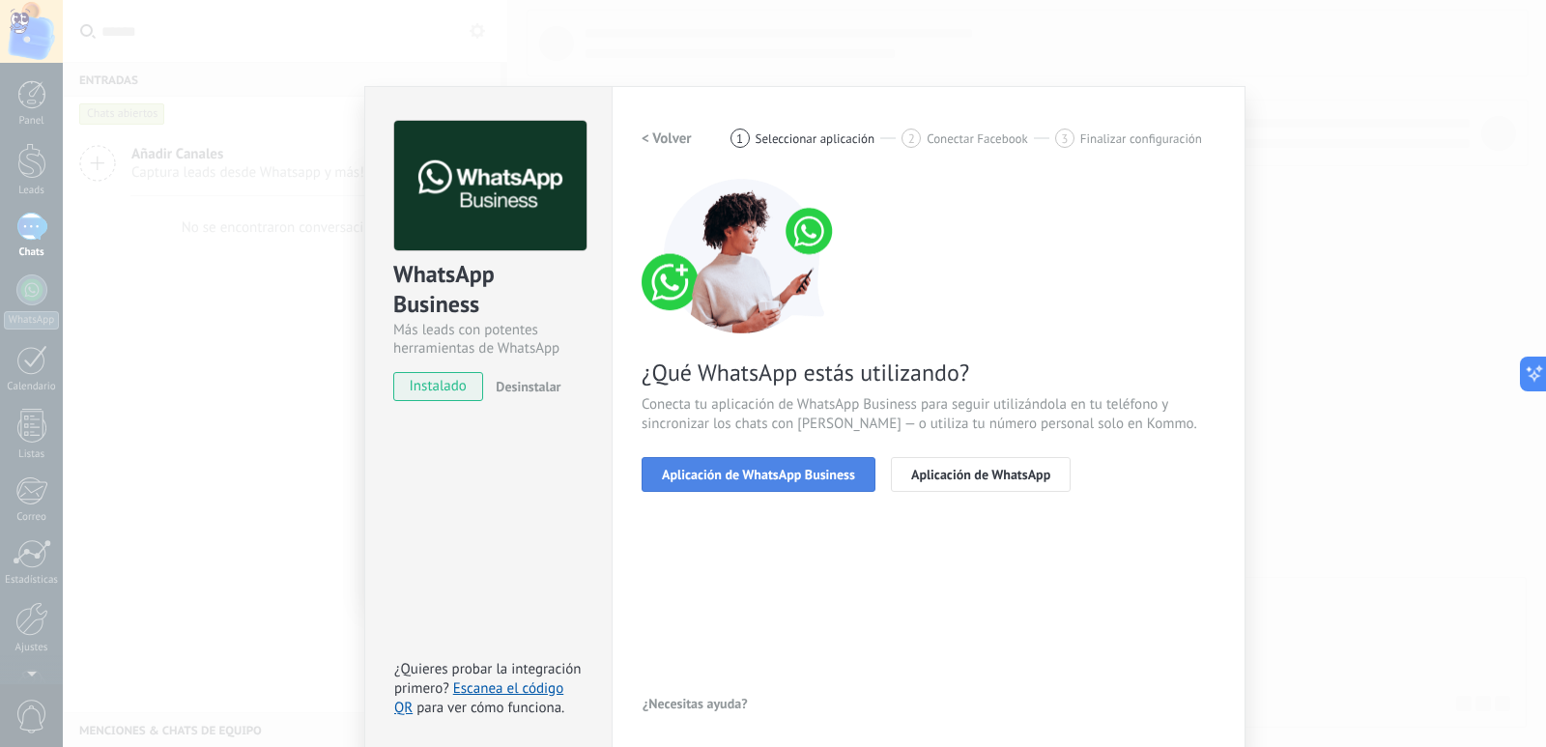
click at [743, 485] on button "Aplicación de WhatsApp Business" at bounding box center [759, 474] width 234 height 35
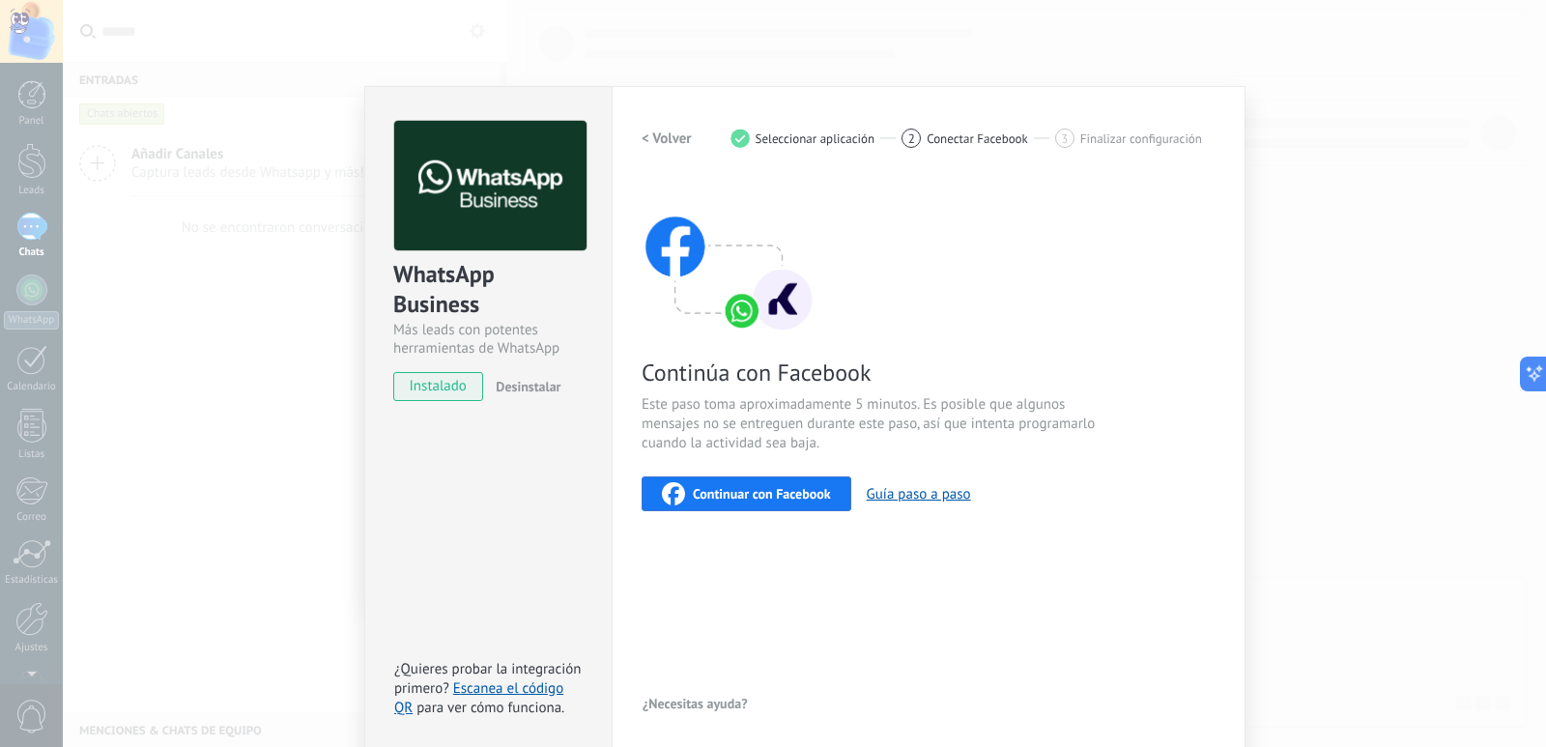
click at [762, 493] on span "Continuar con Facebook" at bounding box center [762, 494] width 138 height 14
click at [773, 481] on button "Continuar con Facebook" at bounding box center [747, 493] width 210 height 35
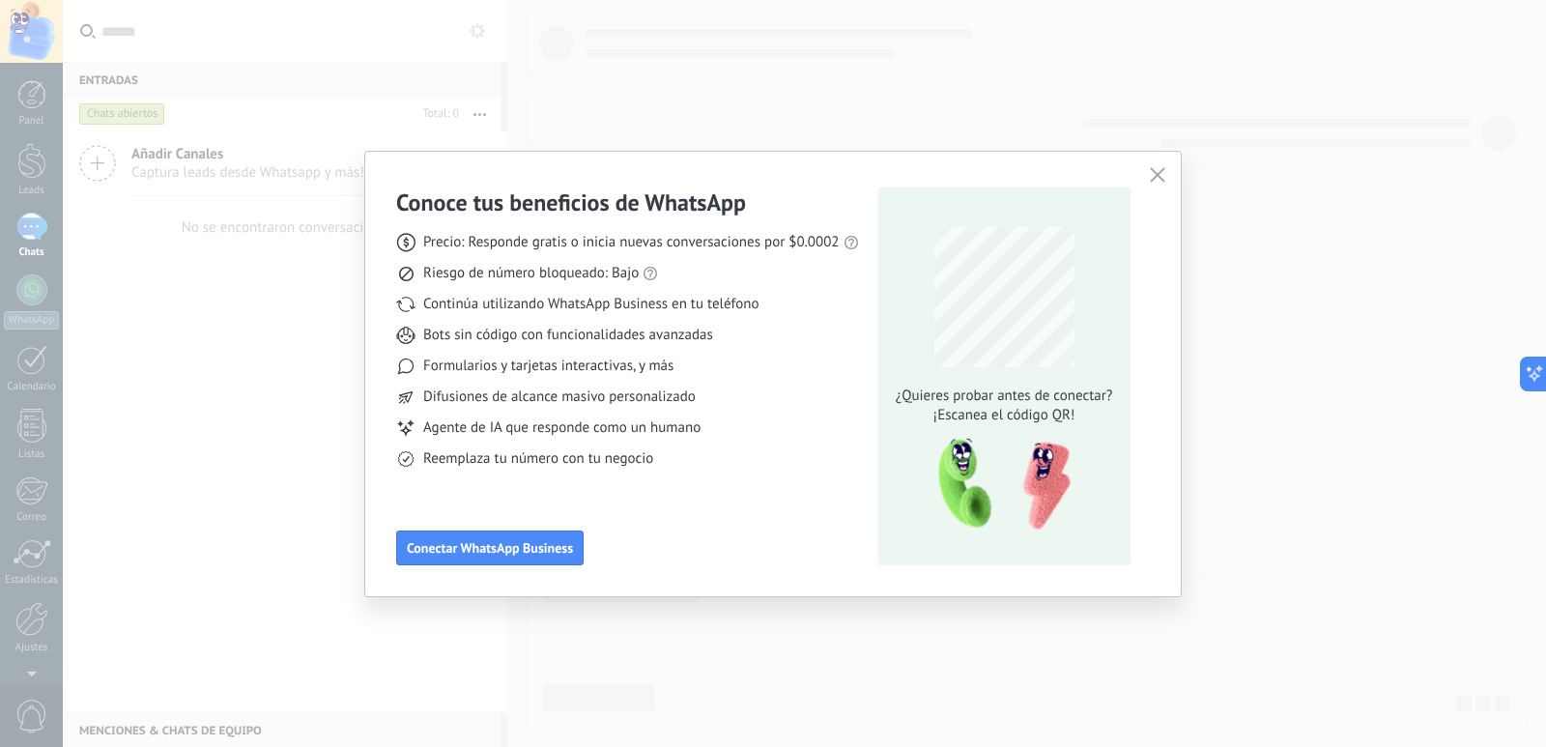
click at [1147, 171] on button "button" at bounding box center [1157, 175] width 25 height 27
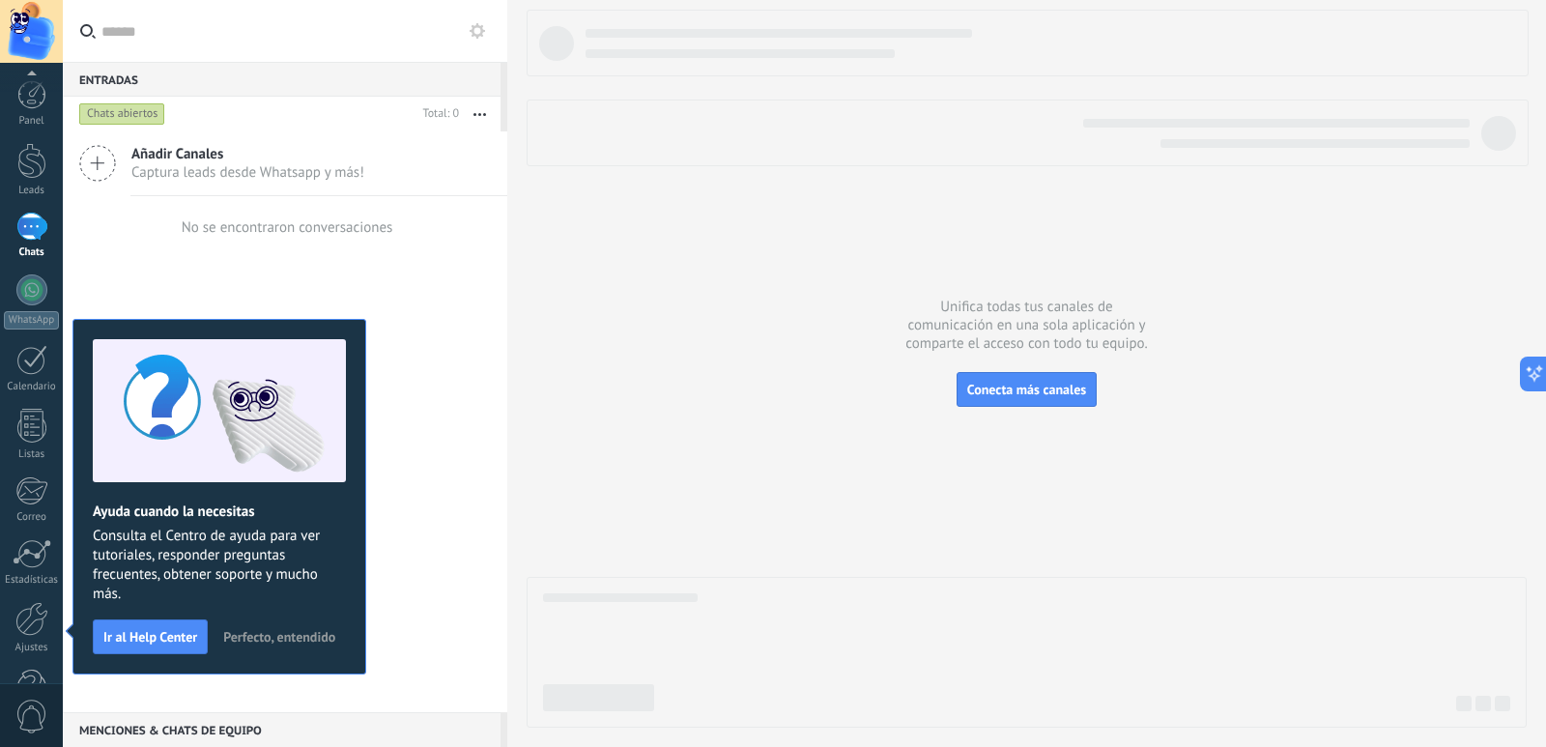
scroll to position [57, 0]
click at [33, 189] on div "Chats" at bounding box center [32, 195] width 56 height 13
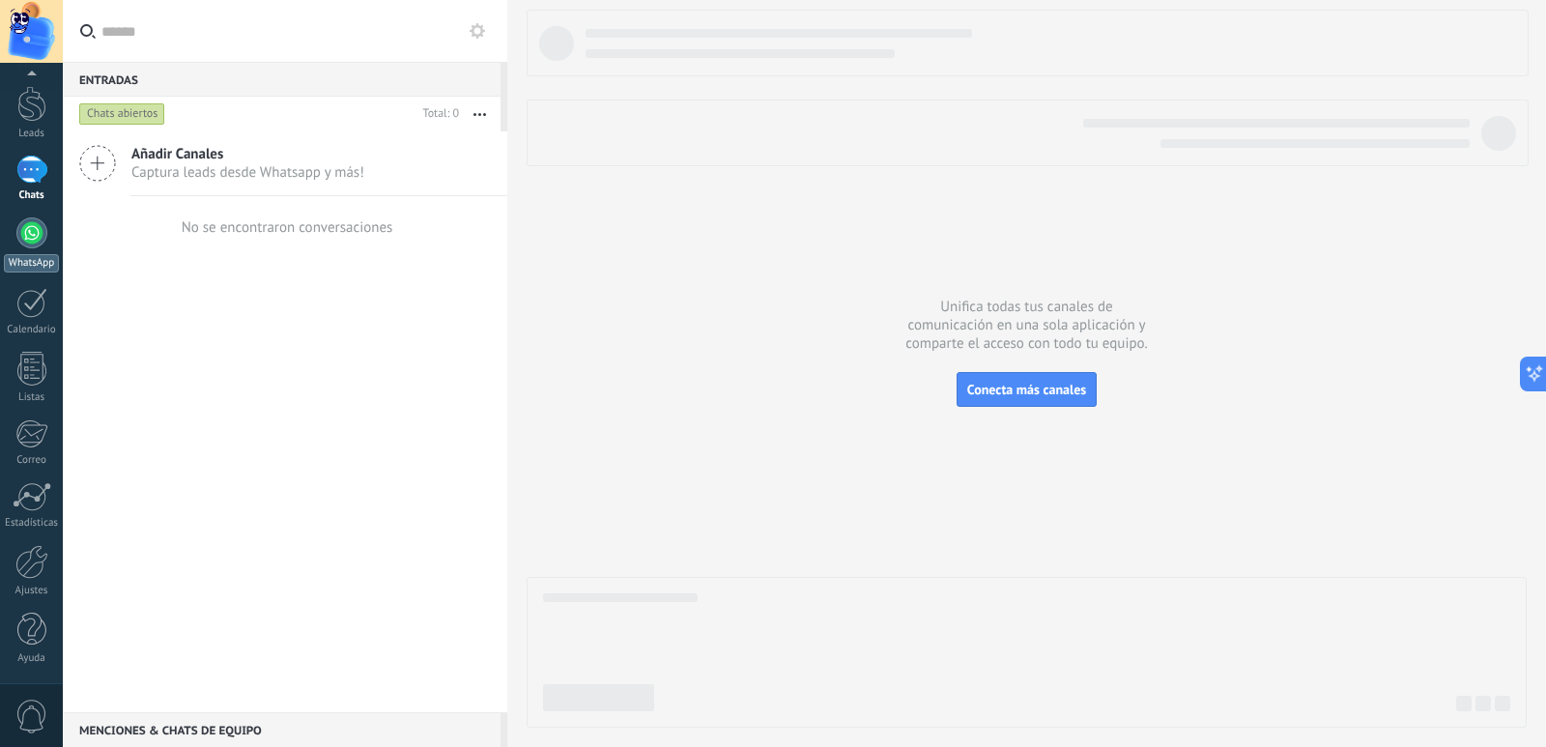
click at [34, 245] on div at bounding box center [31, 232] width 31 height 31
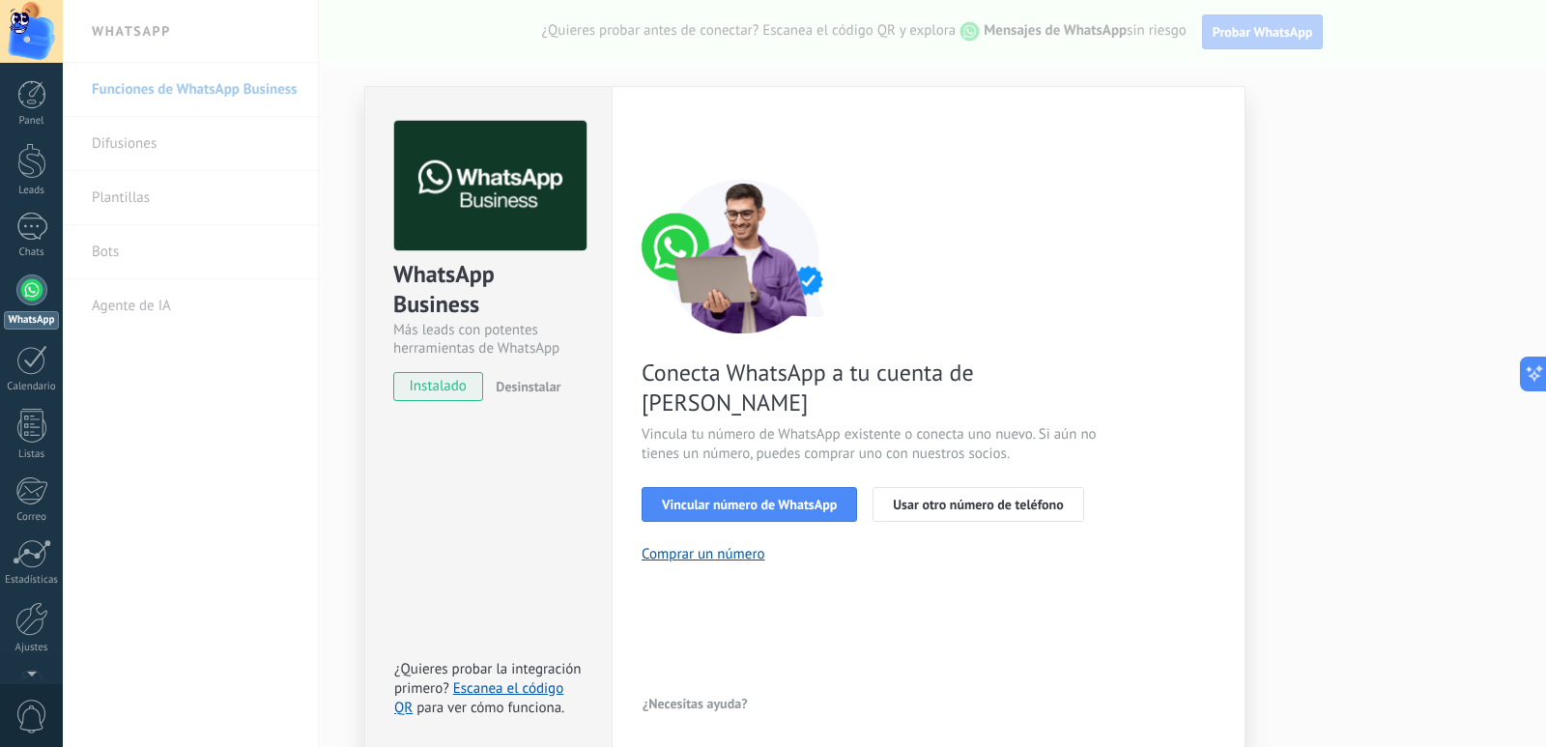
click at [1354, 171] on div "WhatsApp Business Más leads con potentes herramientas de WhatsApp instalado Des…" at bounding box center [804, 373] width 1483 height 747
click at [1330, 178] on div "WhatsApp Business Más leads con potentes herramientas de WhatsApp instalado Des…" at bounding box center [804, 373] width 1483 height 747
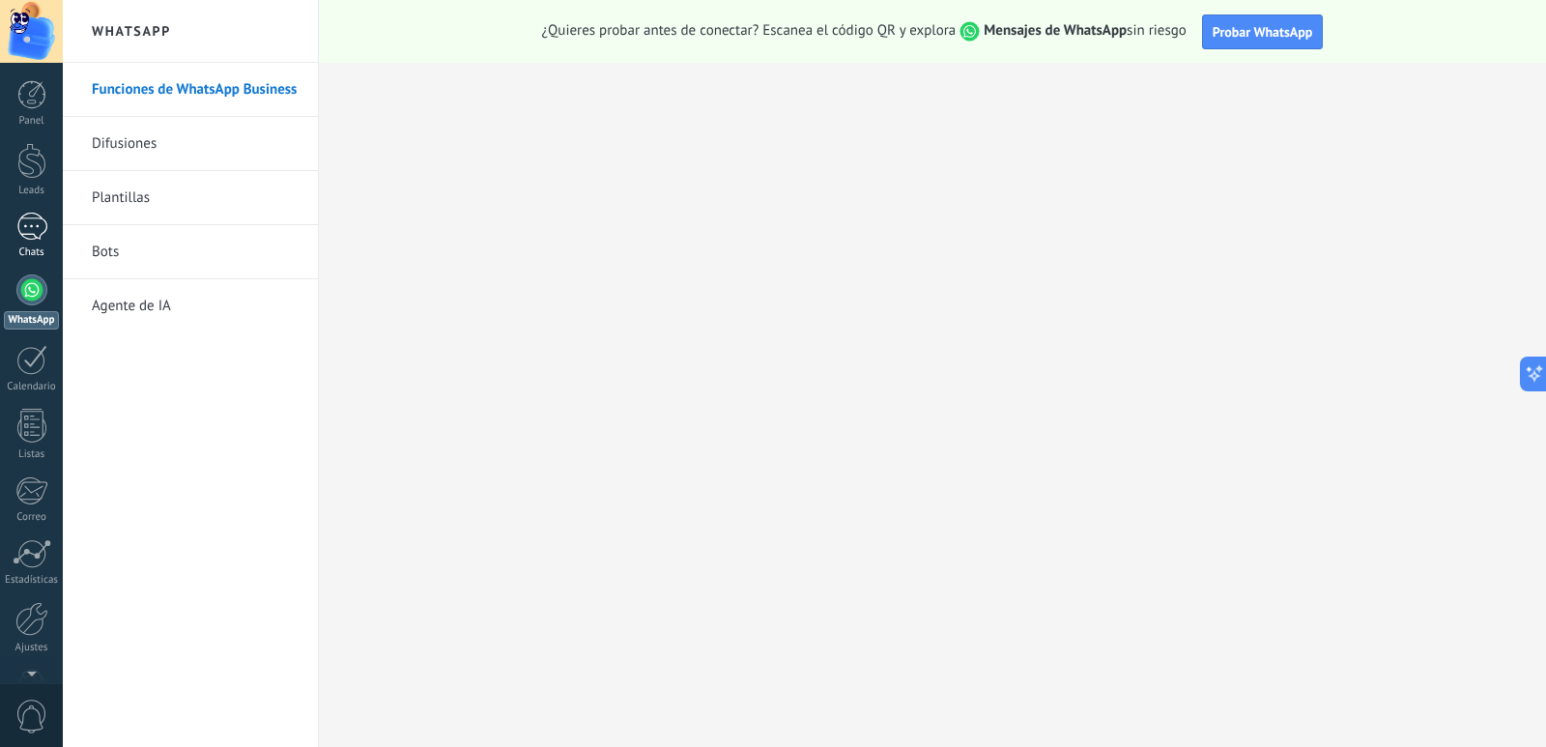
click at [30, 225] on div at bounding box center [31, 227] width 31 height 28
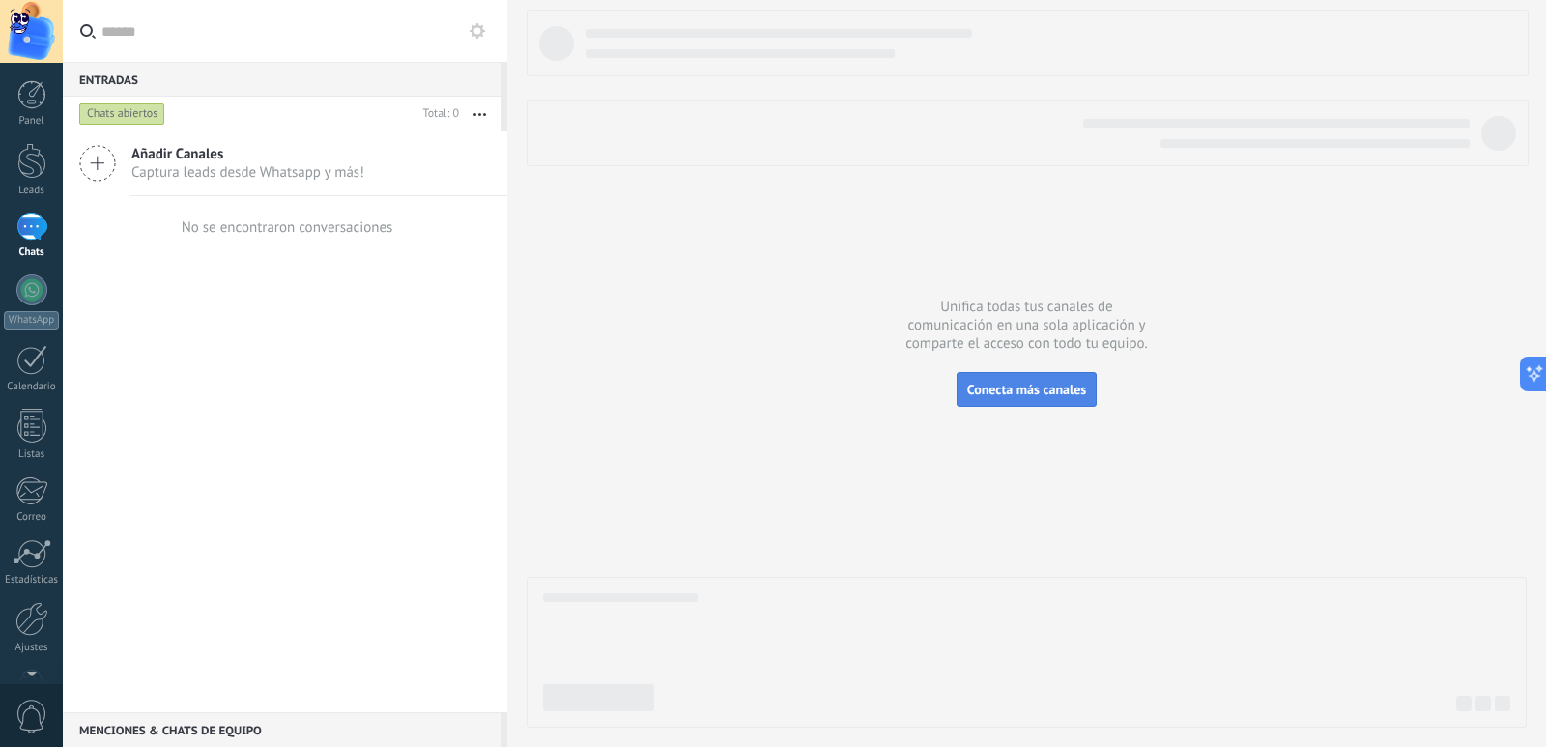
click at [1022, 376] on button "Conecta más canales" at bounding box center [1026, 389] width 140 height 35
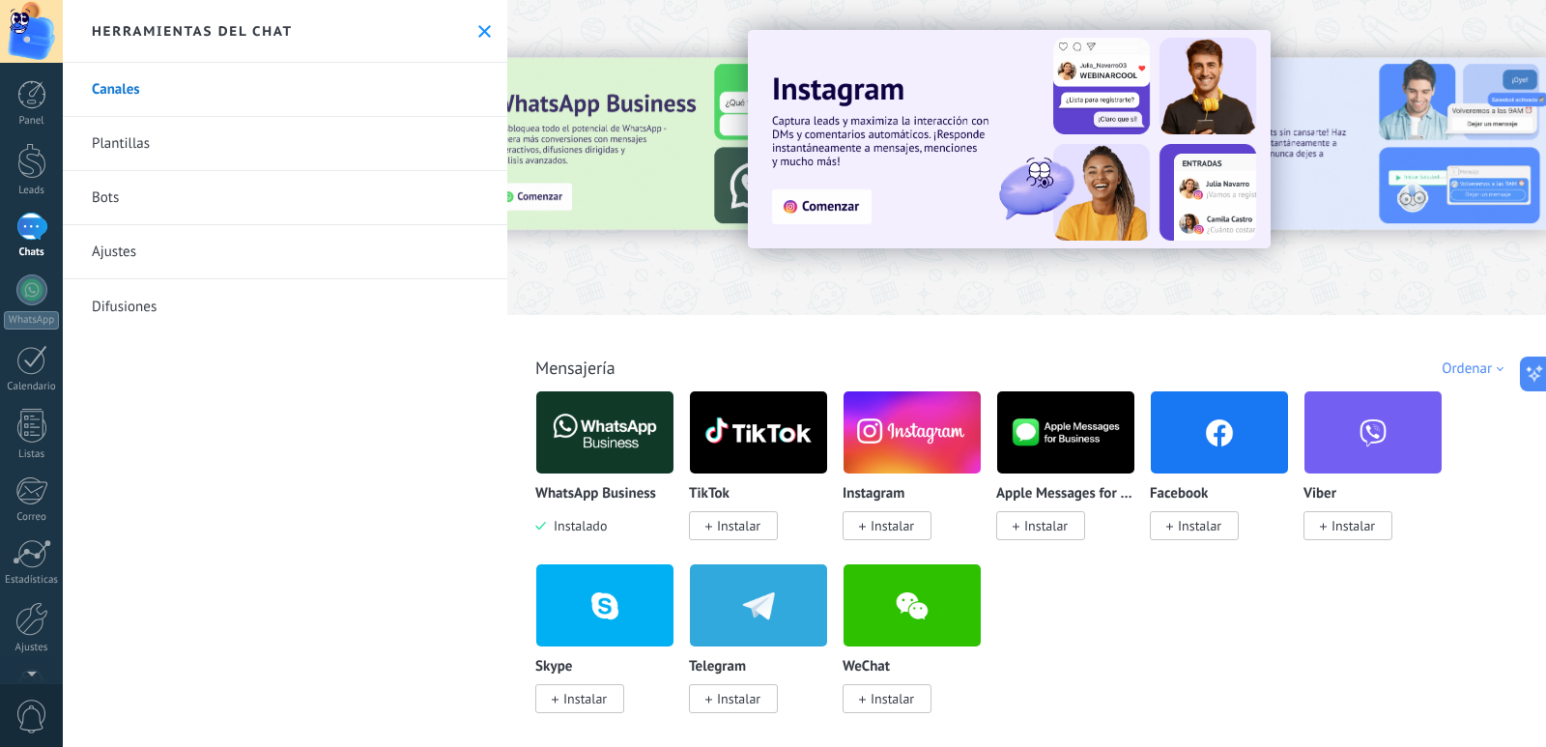
click at [837, 210] on img at bounding box center [1009, 139] width 523 height 218
click at [1196, 439] on img at bounding box center [1219, 432] width 137 height 94
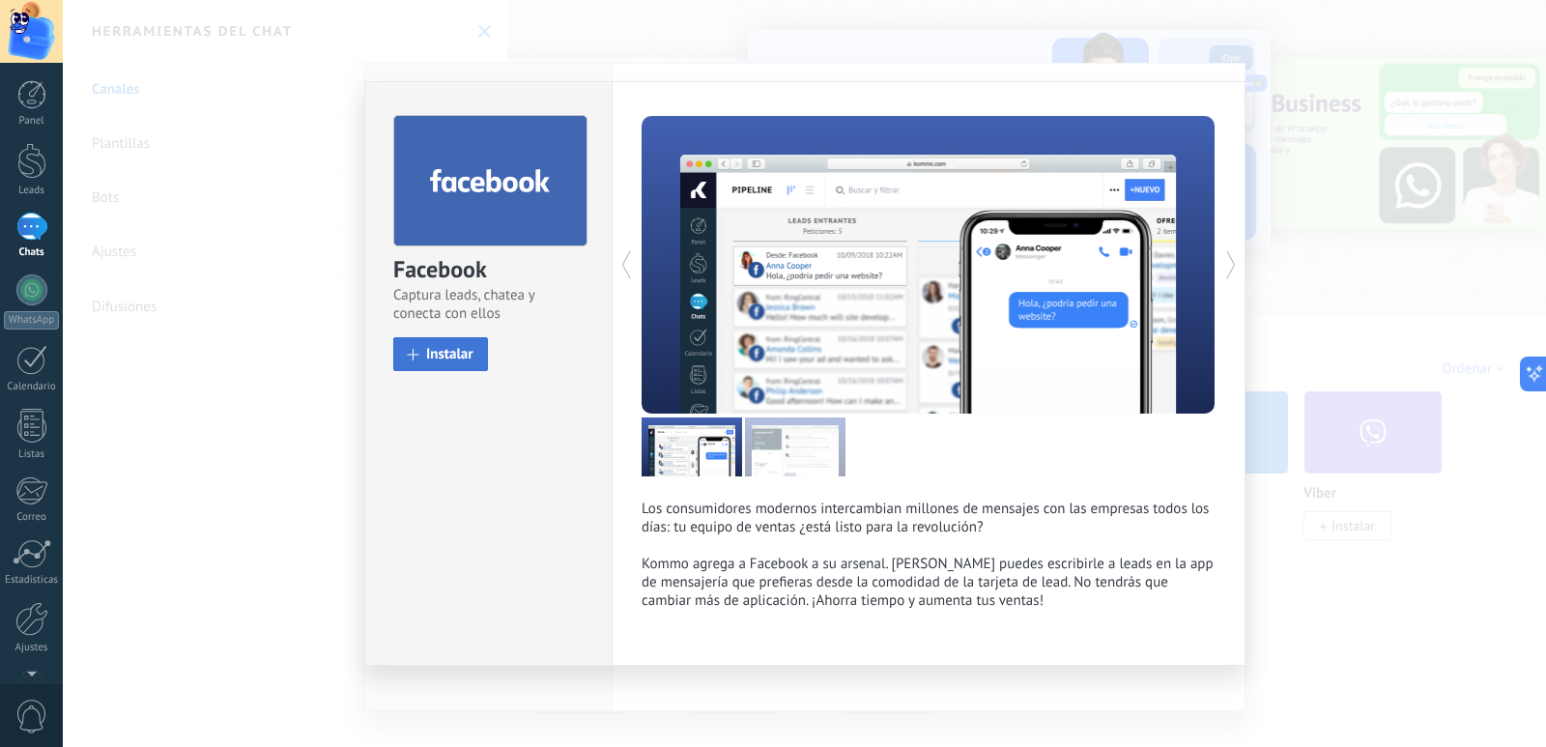
click at [455, 357] on span "Instalar" at bounding box center [449, 354] width 47 height 14
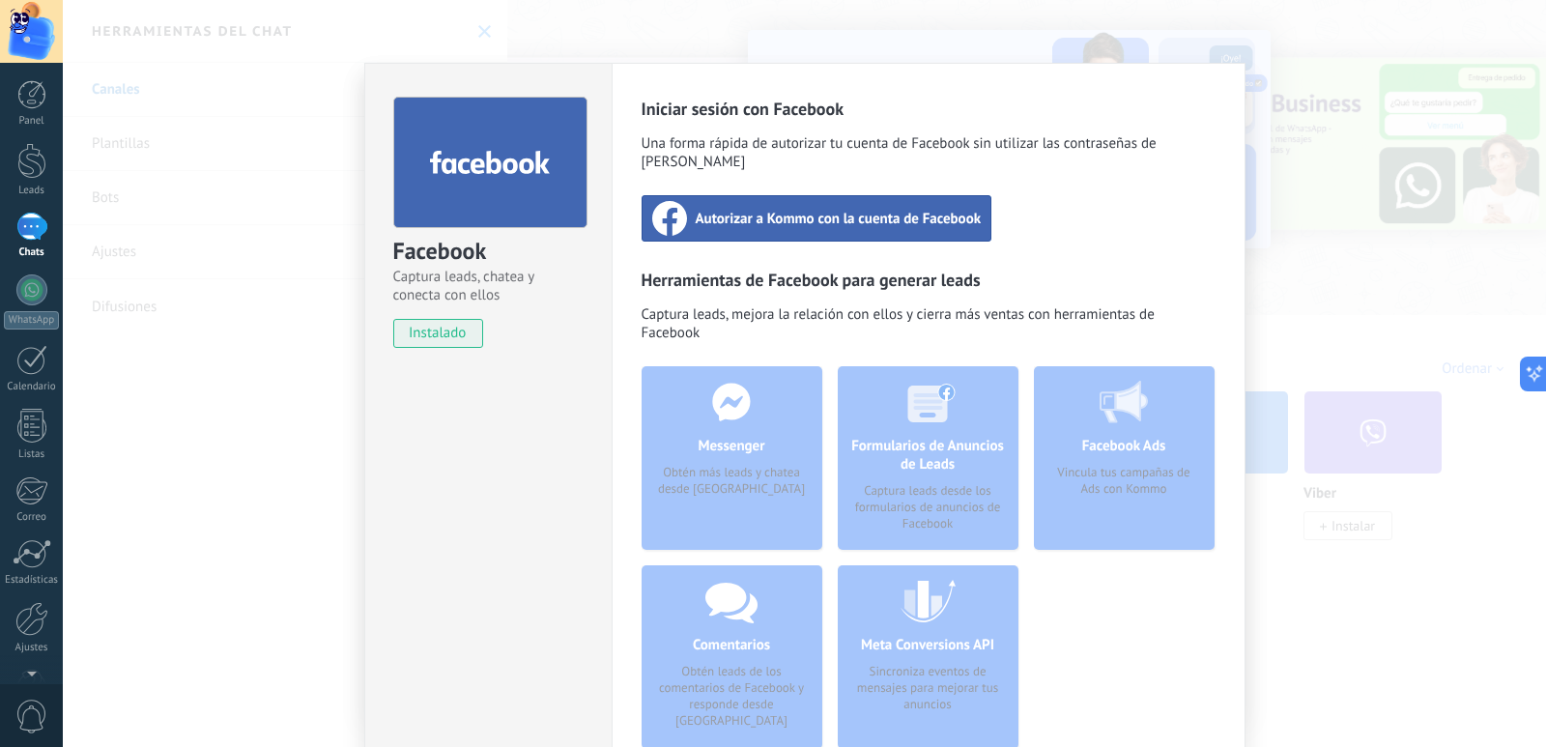
click at [871, 209] on span "Autorizar a Kommo con la cuenta de Facebook" at bounding box center [839, 218] width 286 height 19
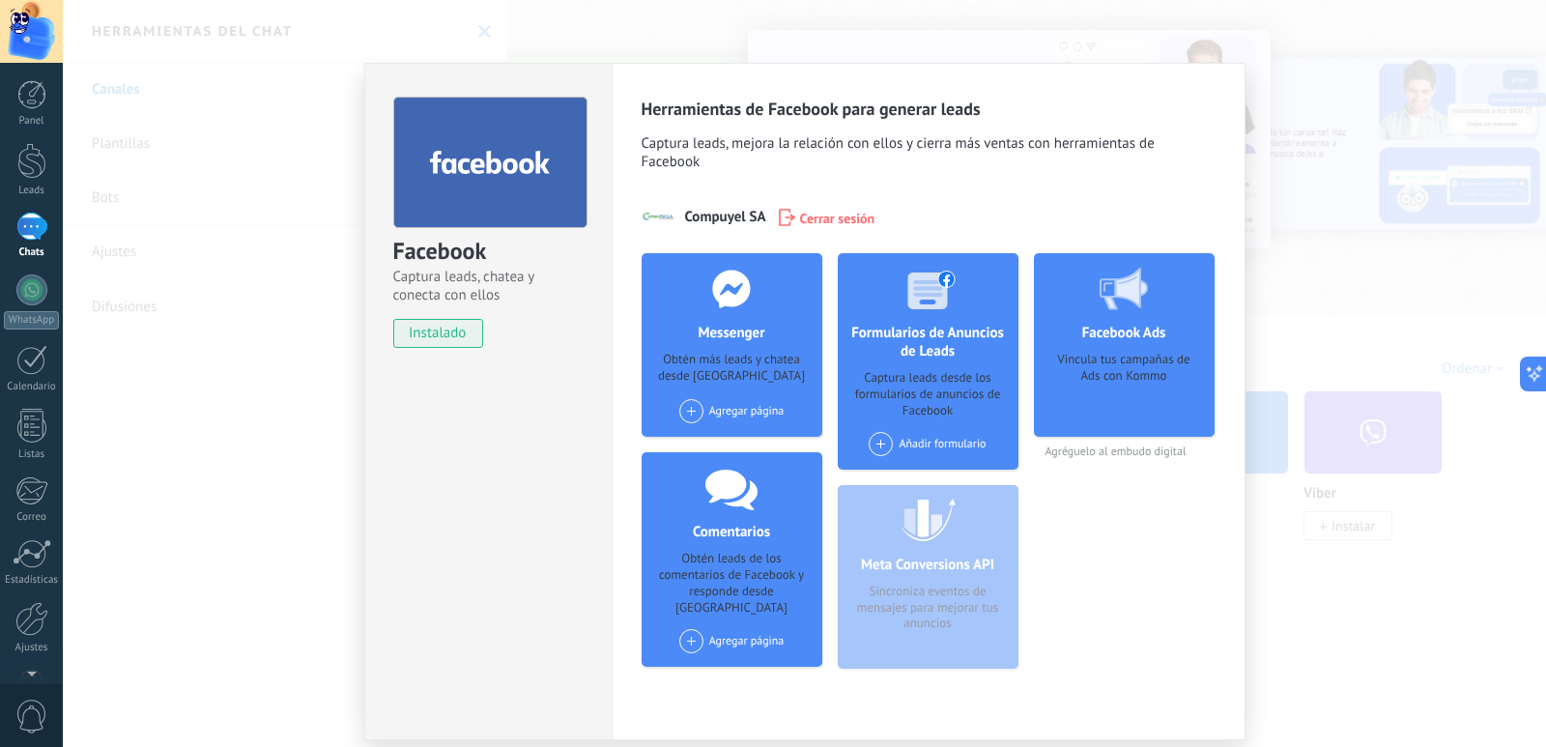
click at [1340, 308] on div "Facebook Captura leads, chatea y conecta con ellos instalado Desinstalar Herram…" at bounding box center [804, 373] width 1483 height 747
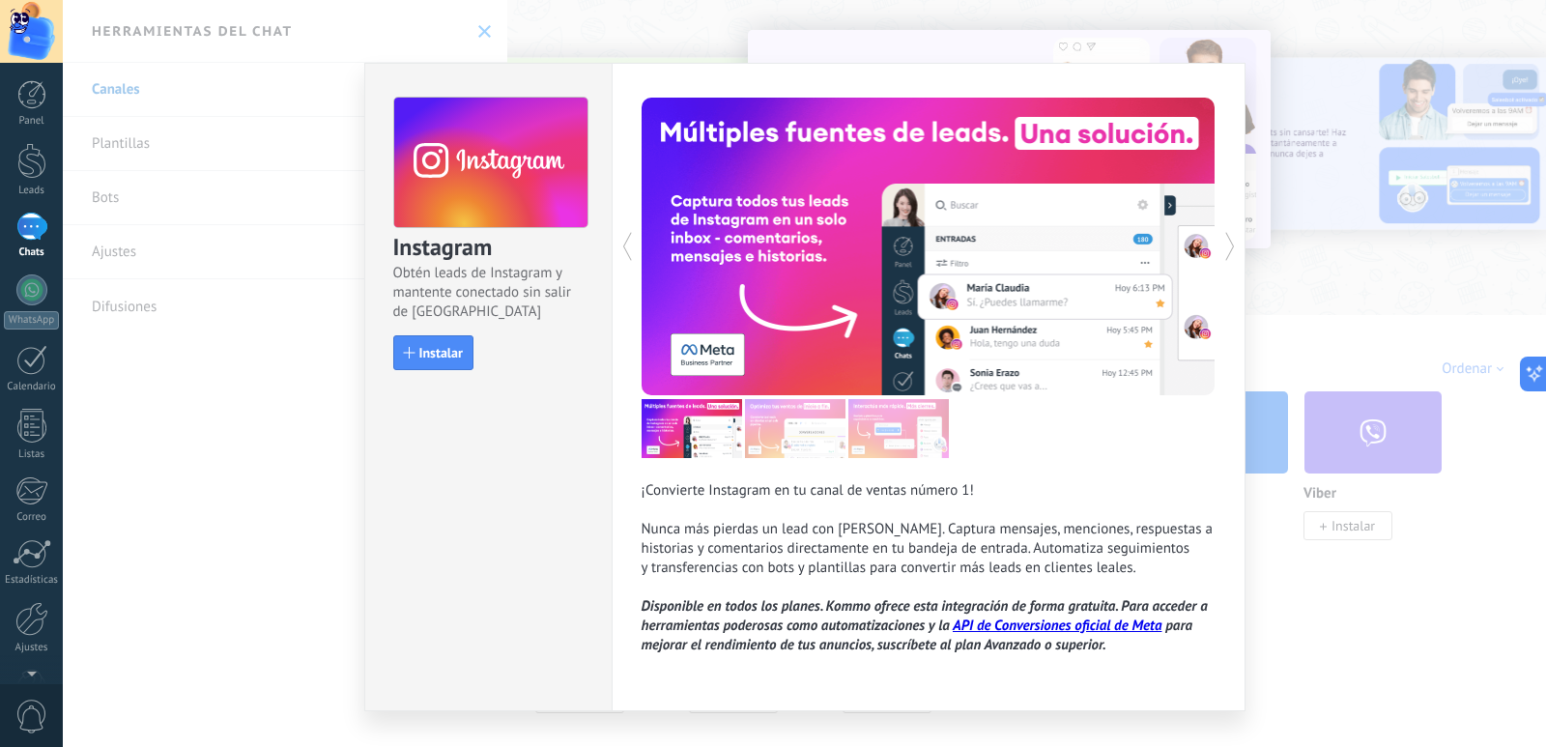
click at [1350, 334] on div "Instagram Obtén leads de Instagram y mantente conectado sin salir de Kommo Inst…" at bounding box center [804, 373] width 1483 height 747
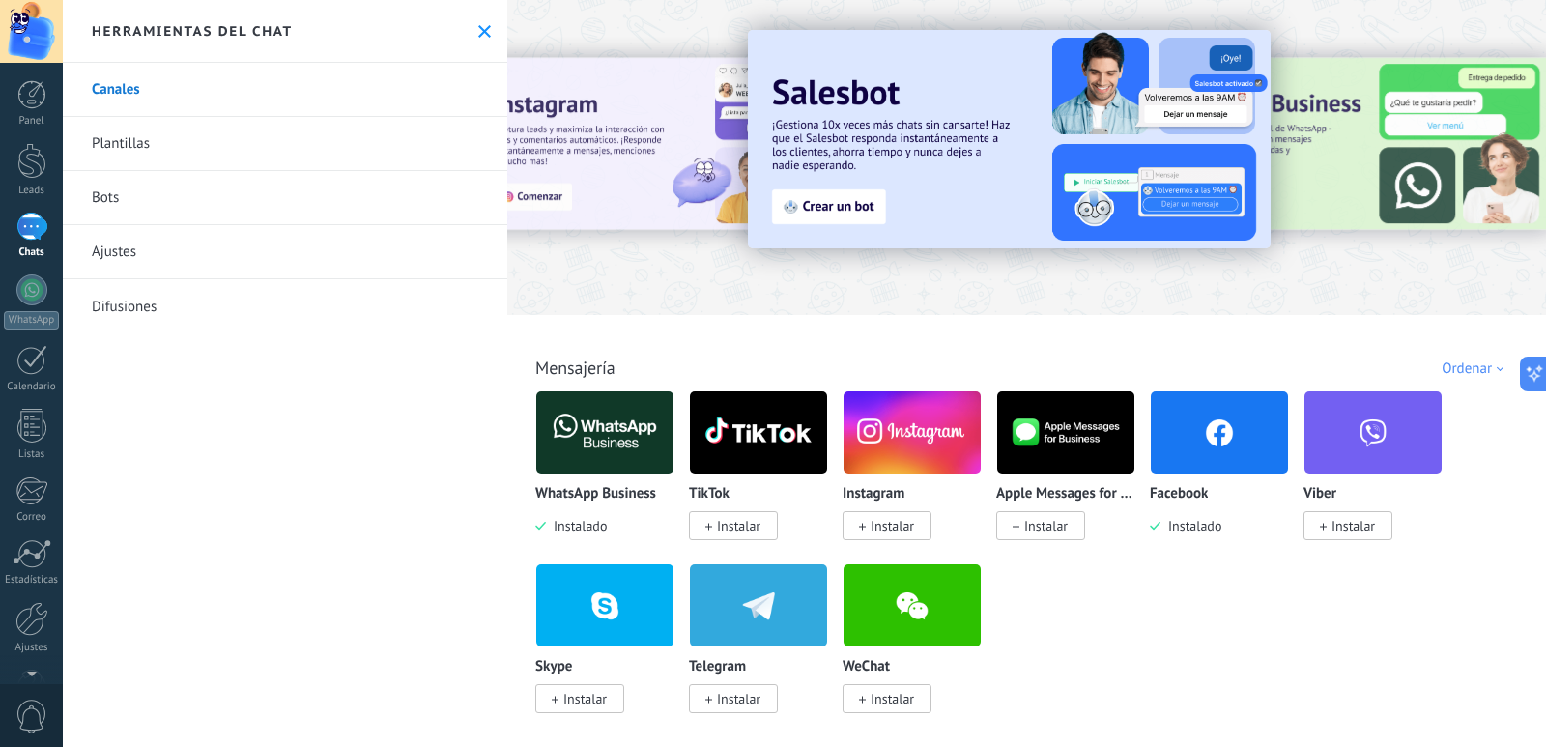
click at [22, 236] on div at bounding box center [31, 227] width 31 height 28
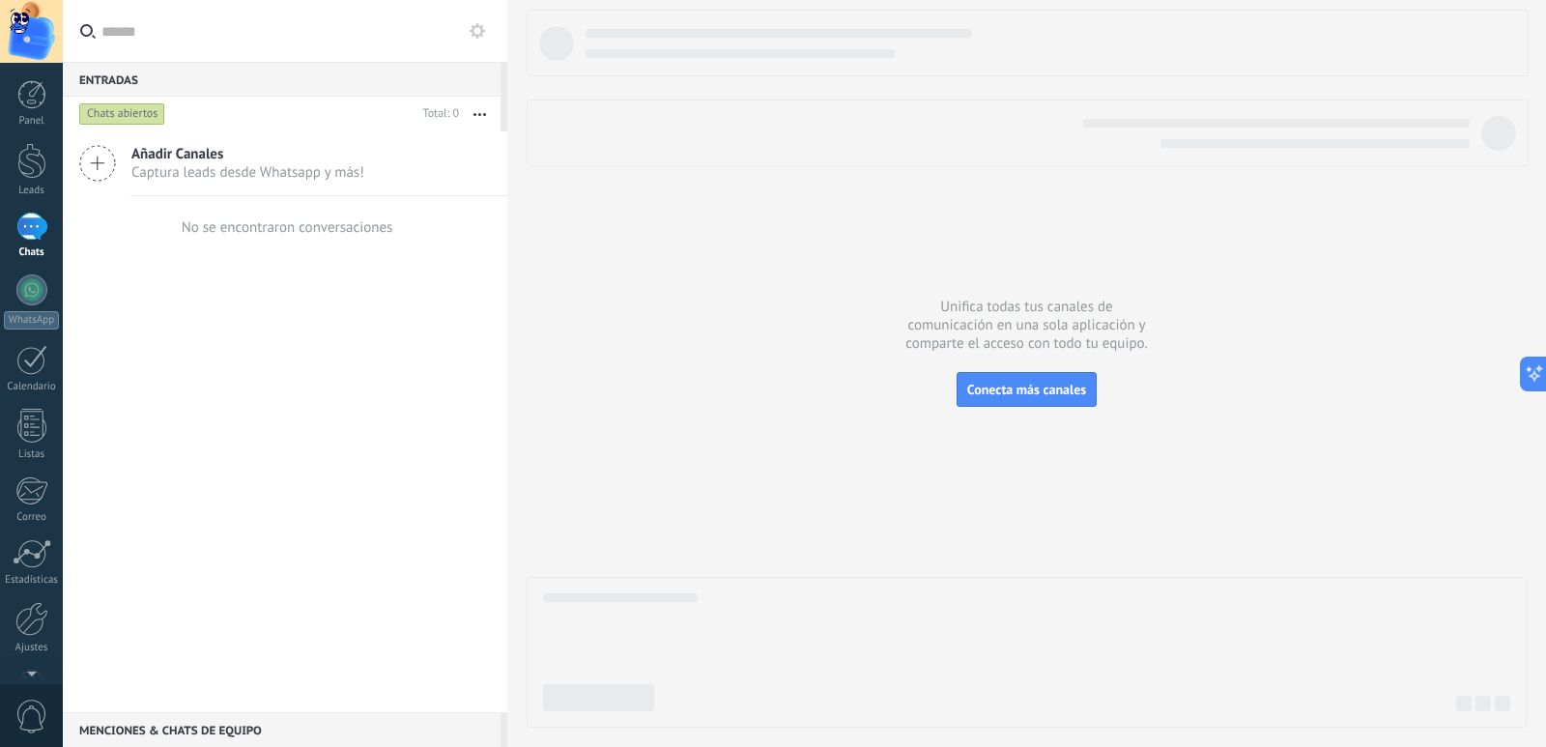
click at [101, 161] on icon at bounding box center [97, 163] width 37 height 37
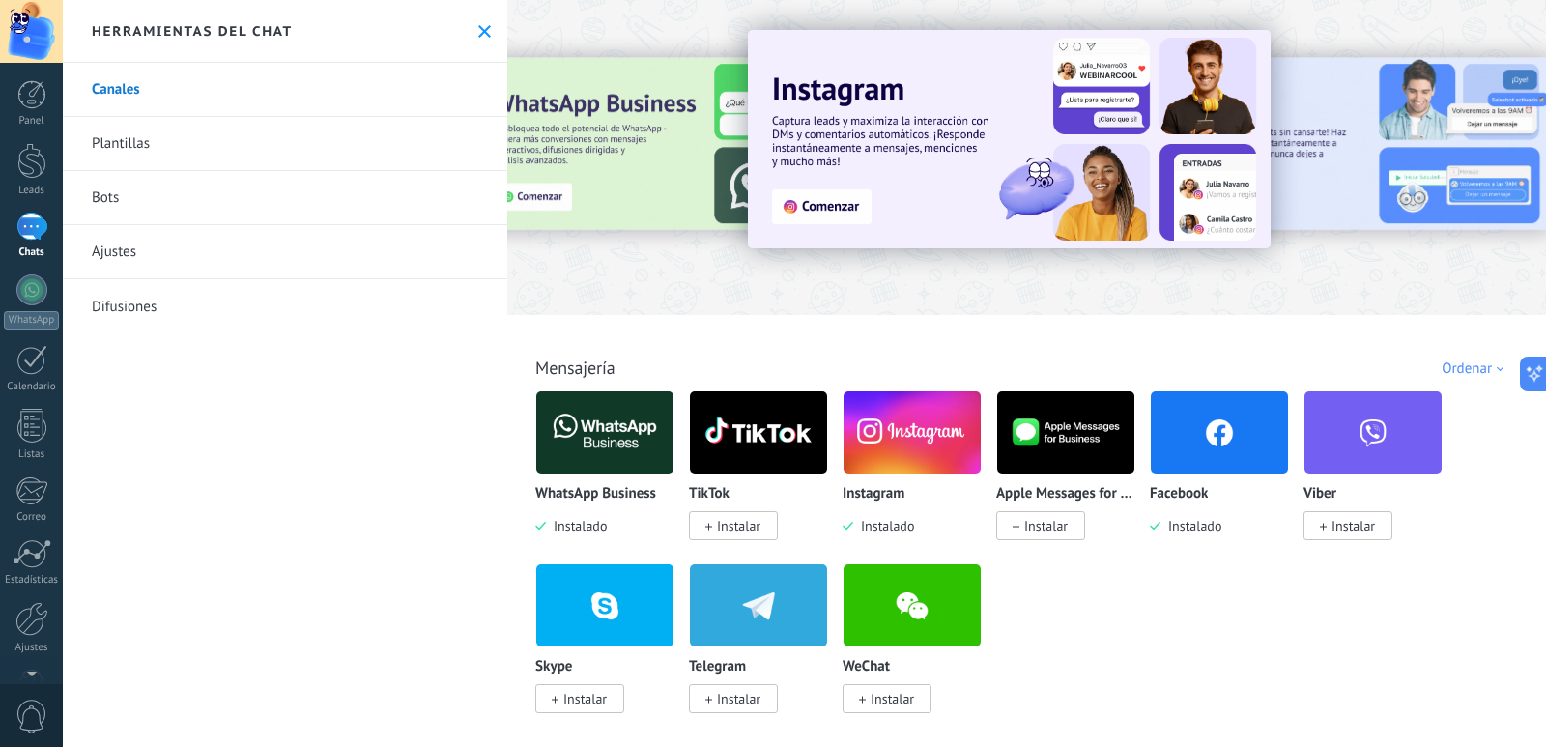
click at [1221, 432] on img at bounding box center [1219, 432] width 137 height 94
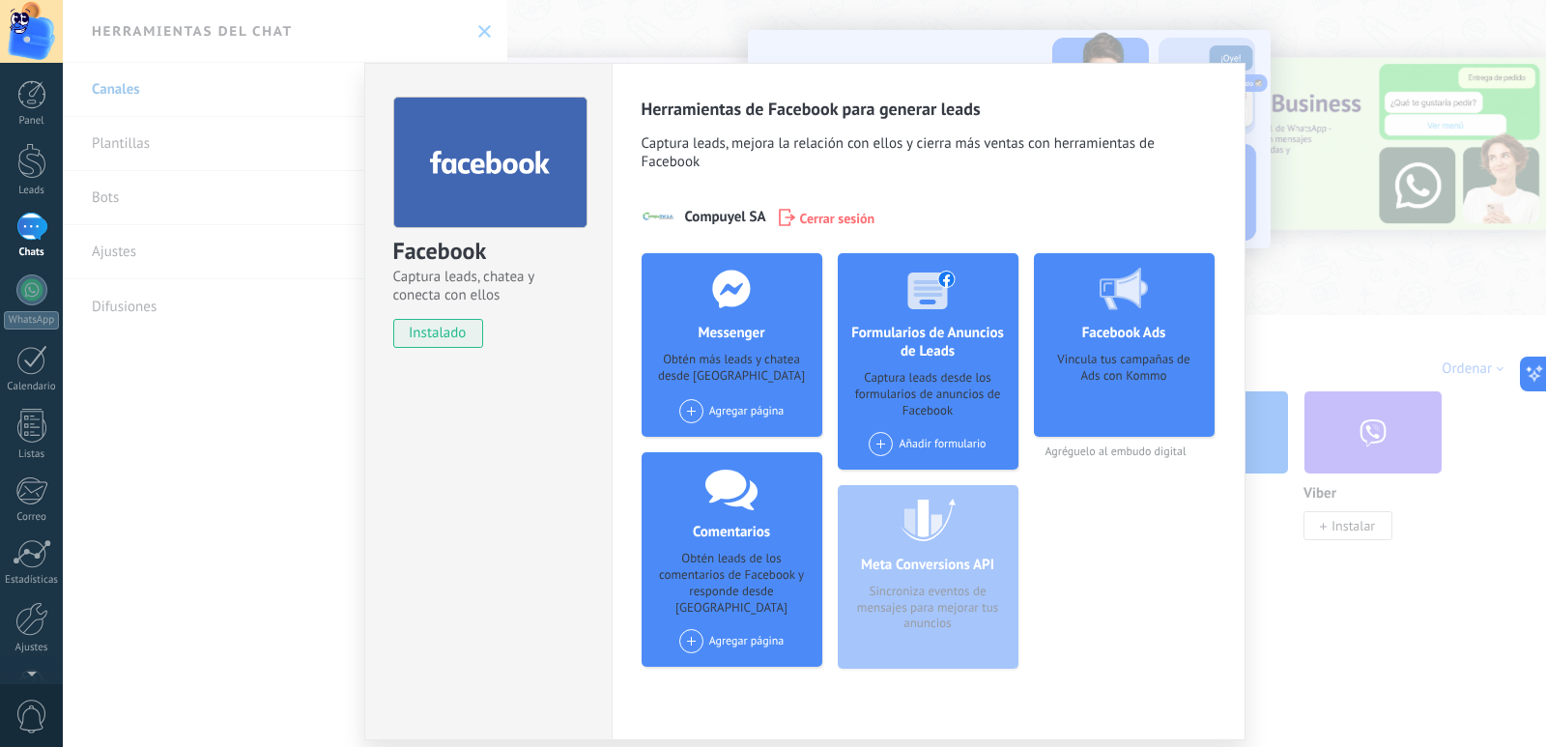
click at [688, 629] on span at bounding box center [691, 641] width 24 height 24
click at [730, 656] on div "Compuyel S.A" at bounding box center [741, 677] width 129 height 43
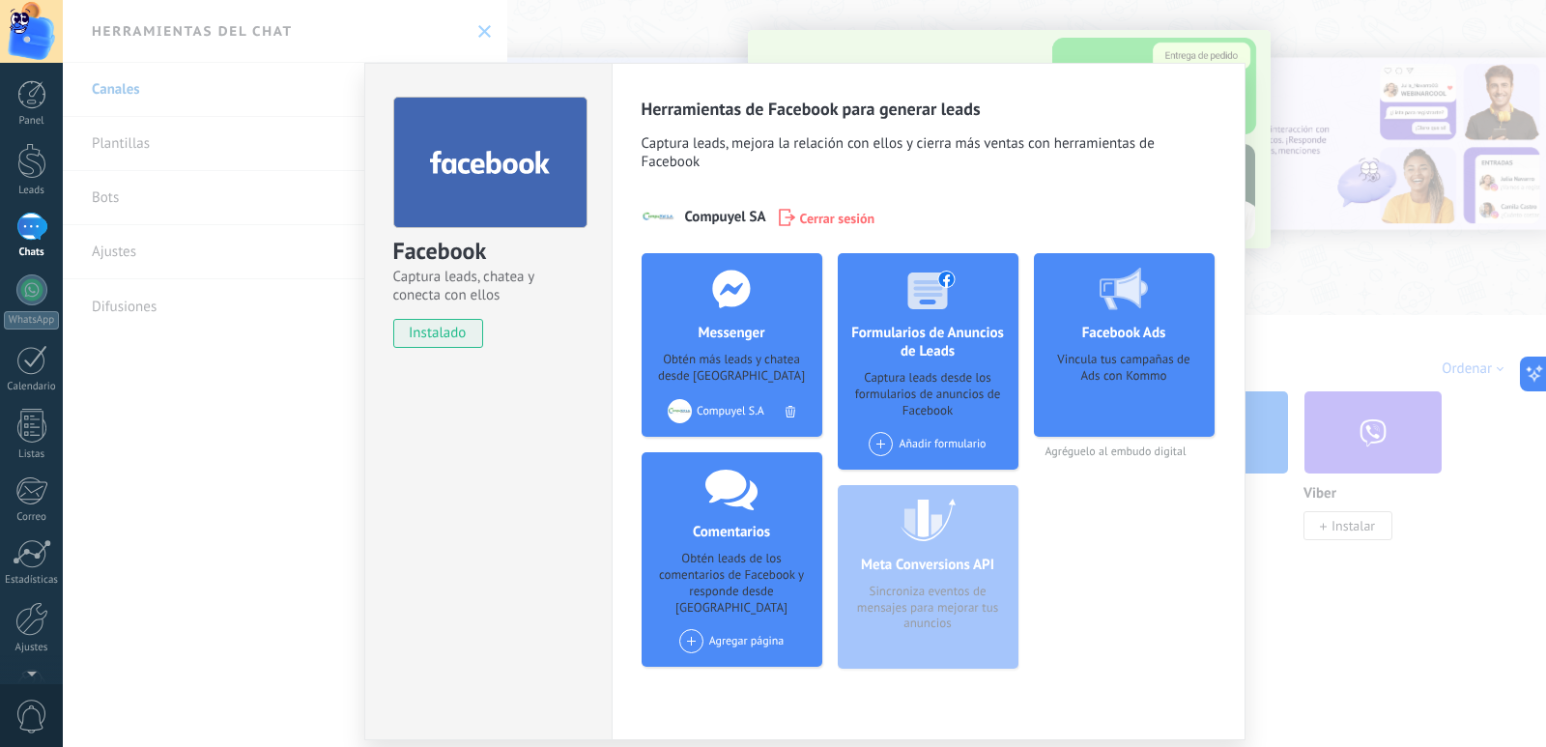
click at [690, 629] on span at bounding box center [691, 641] width 24 height 24
click at [1341, 221] on div "Facebook Captura leads, chatea y conecta con ellos instalado Desinstalar Herram…" at bounding box center [804, 373] width 1483 height 747
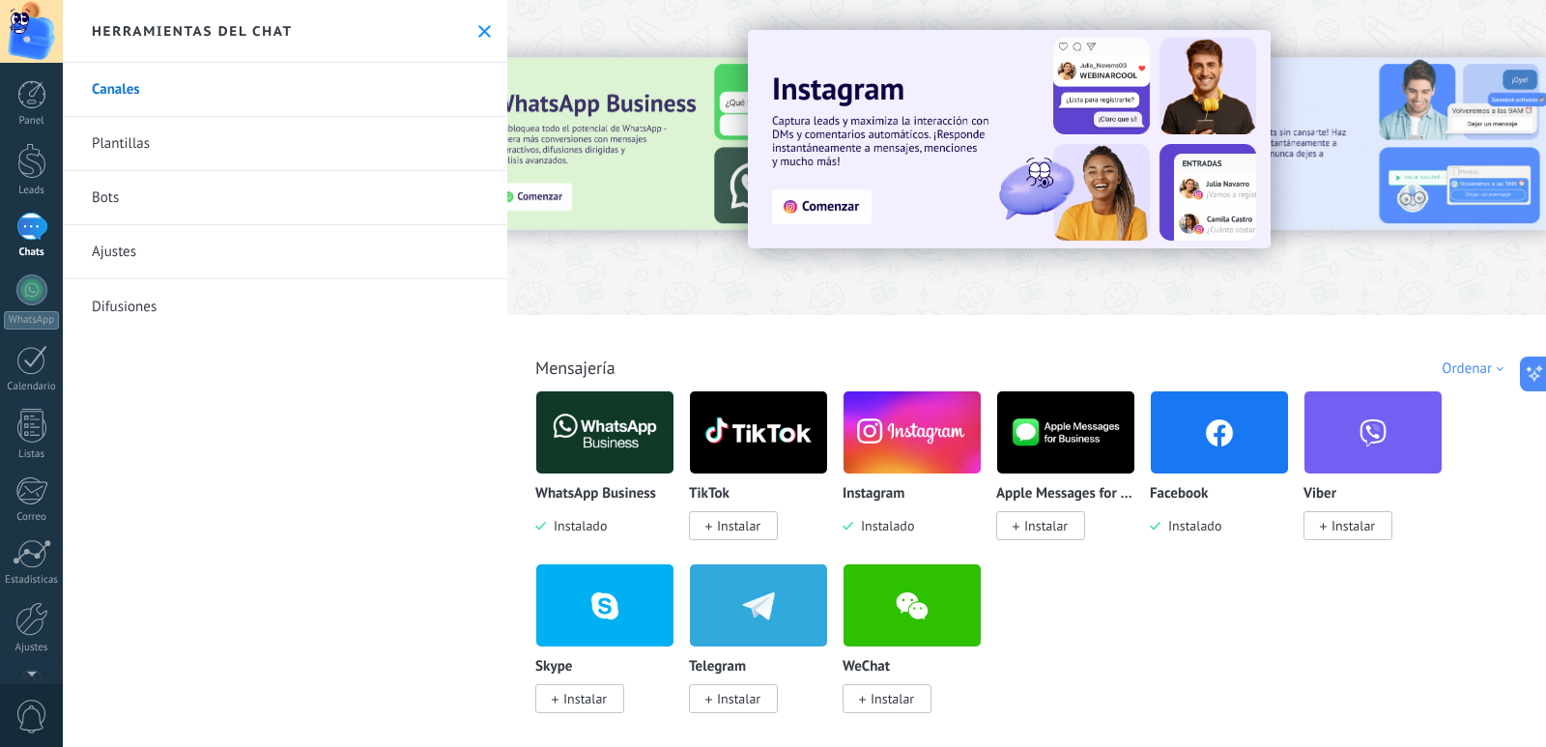
click at [35, 241] on div at bounding box center [31, 227] width 31 height 28
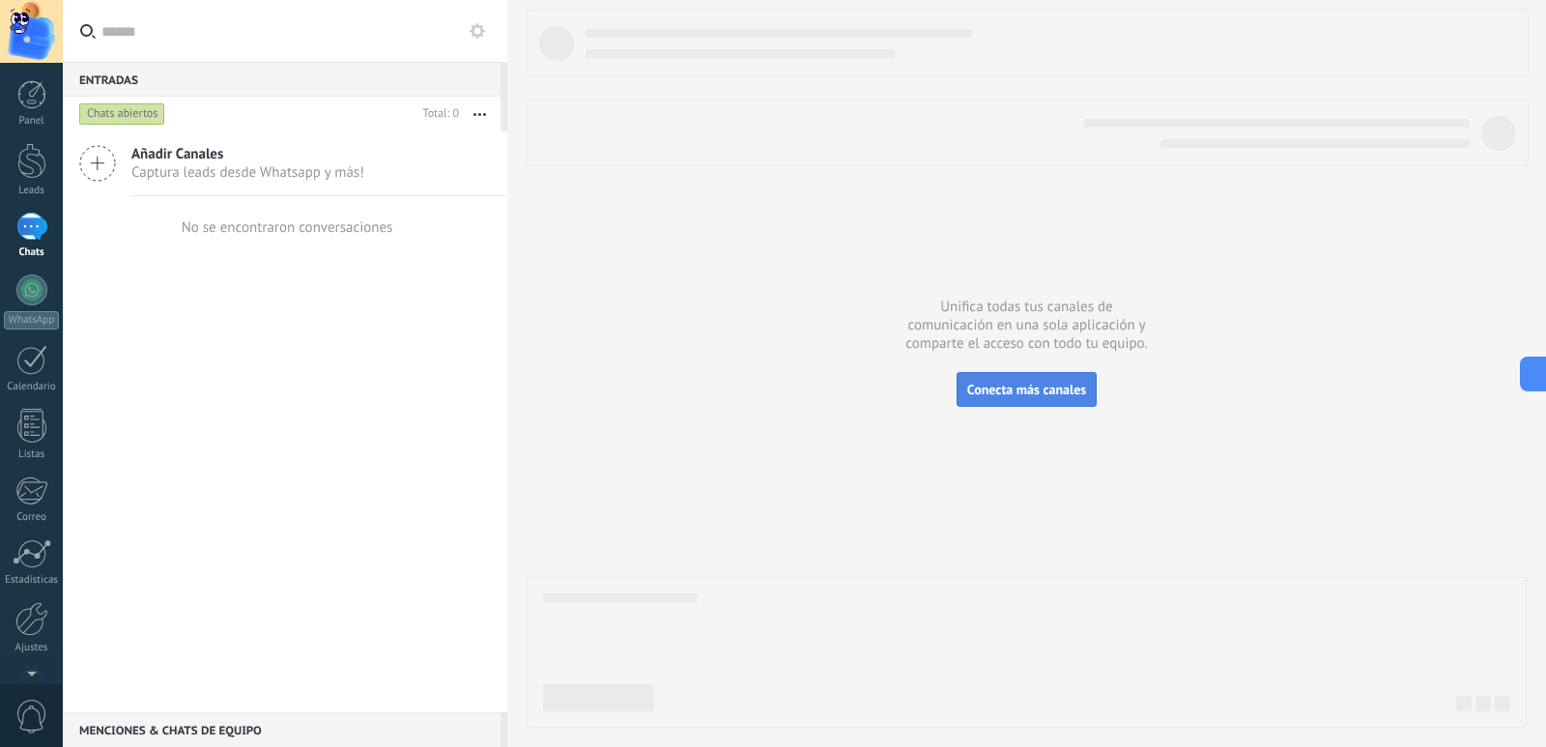
click at [1015, 387] on span "Conecta más canales" at bounding box center [1026, 389] width 119 height 17
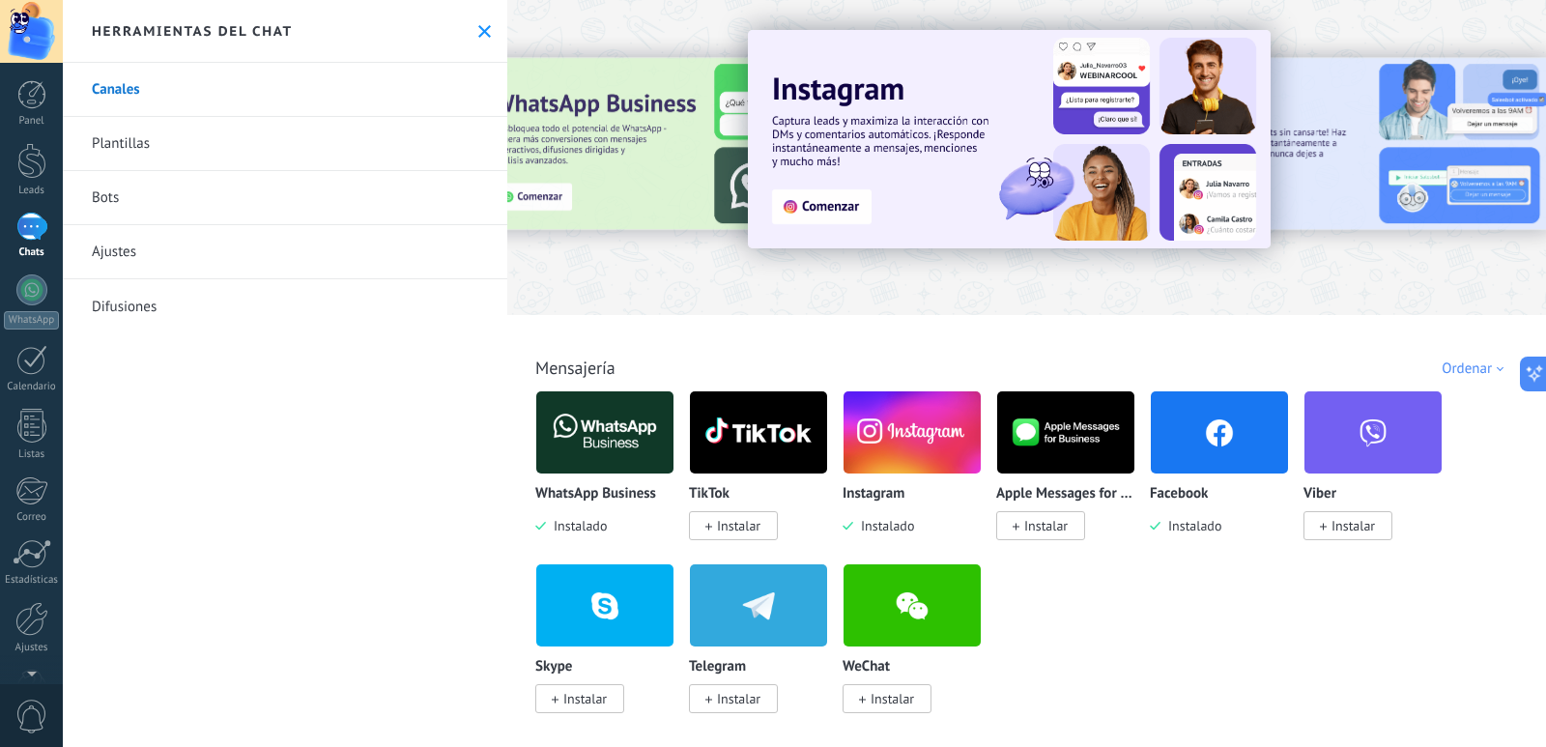
click at [1219, 432] on img at bounding box center [1219, 432] width 137 height 94
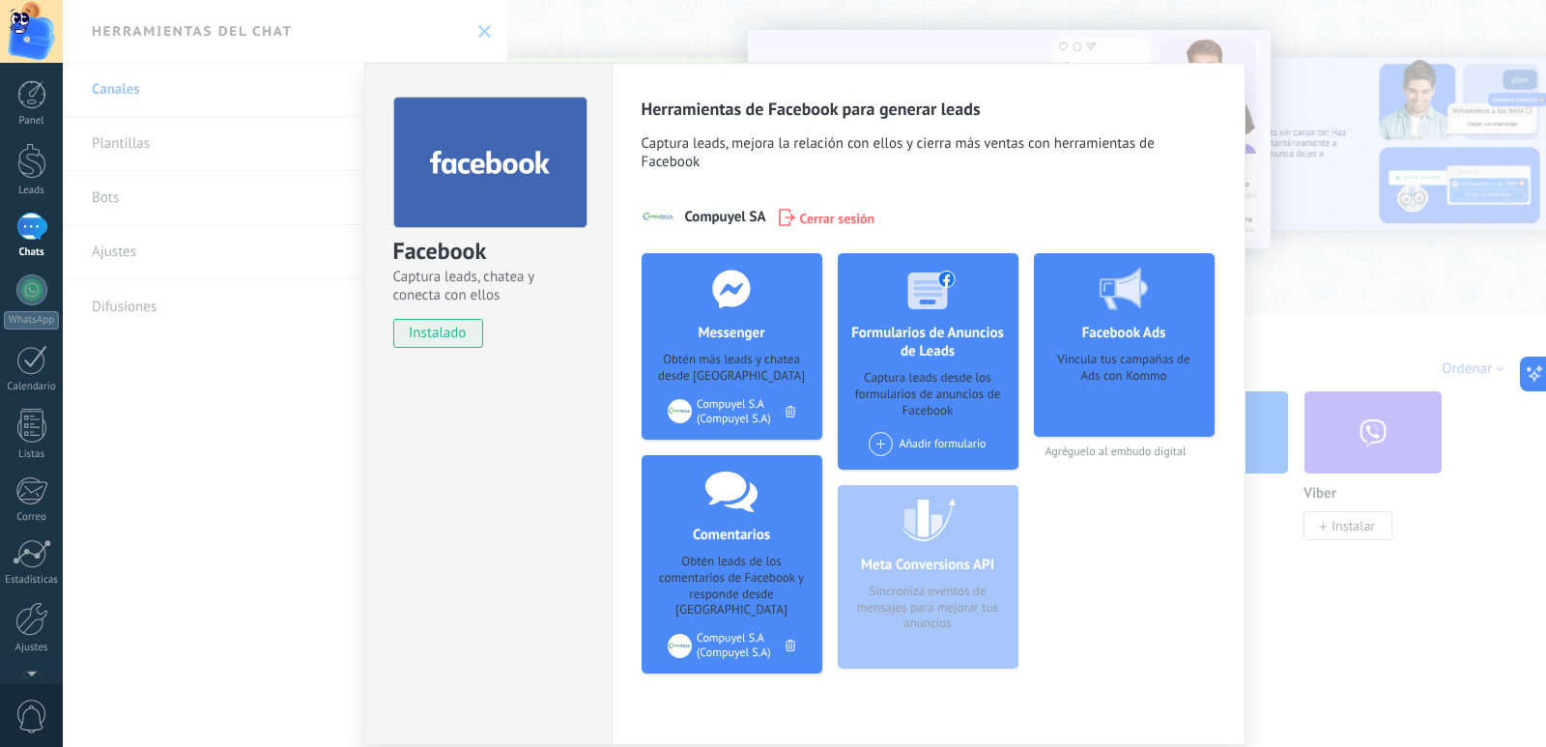
click at [714, 331] on h4 "Messenger" at bounding box center [731, 333] width 76 height 18
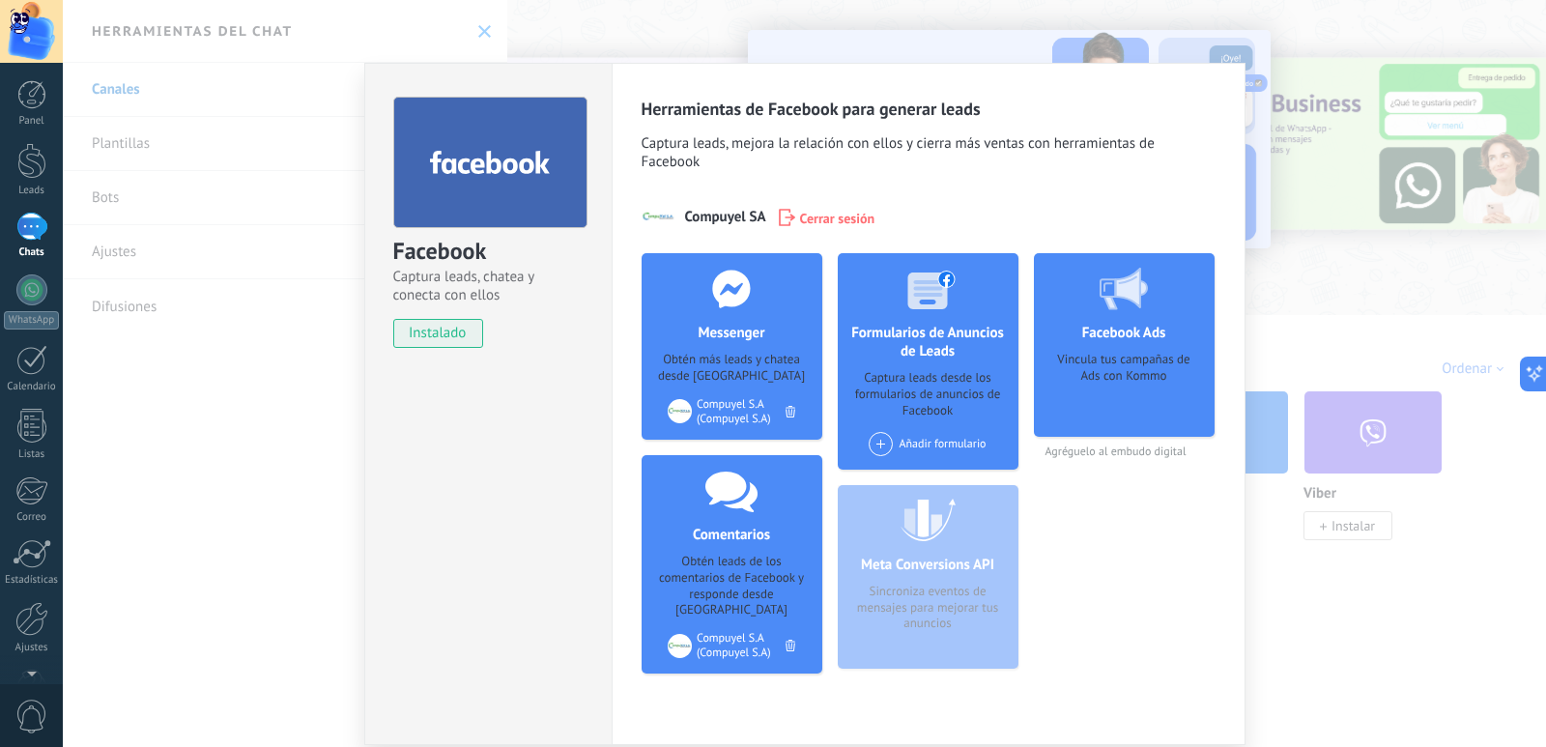
click at [704, 322] on div at bounding box center [731, 288] width 191 height 71
click at [717, 408] on div "Compuyel S.A (Compuyel S.A)" at bounding box center [741, 411] width 89 height 29
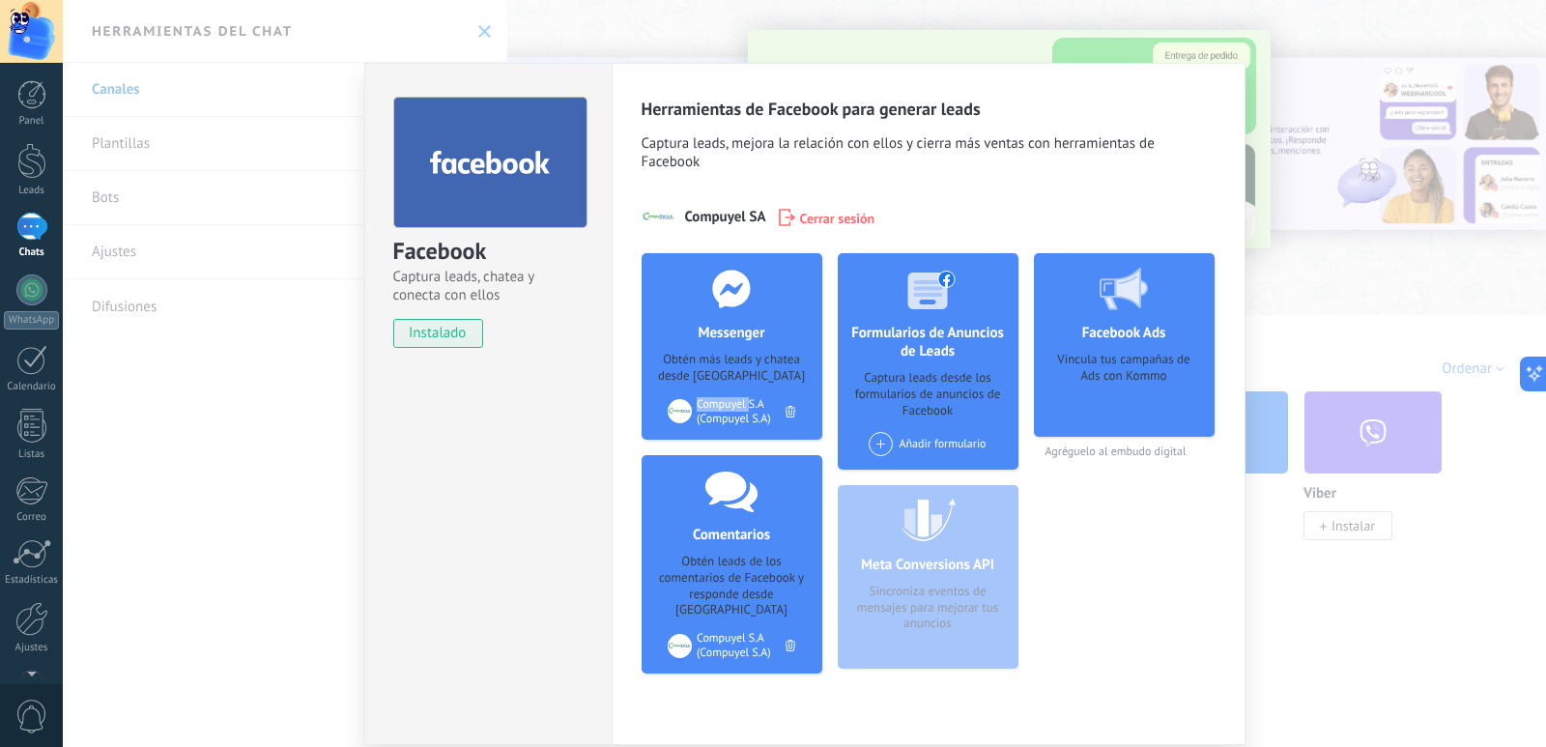
click at [1303, 378] on div "Facebook Captura leads, chatea y conecta con ellos instalado Desinstalar Herram…" at bounding box center [804, 373] width 1483 height 747
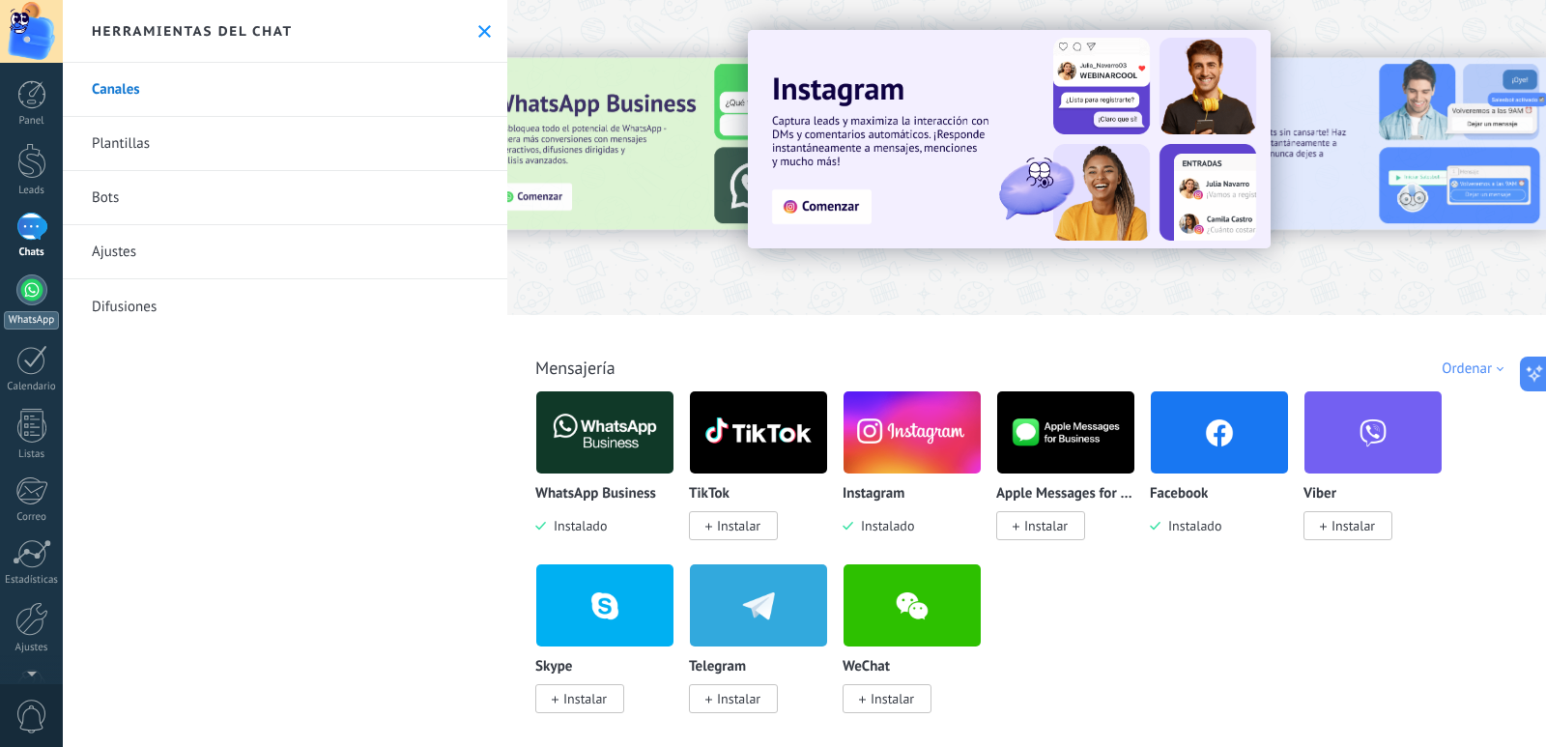
click at [33, 299] on div at bounding box center [31, 289] width 31 height 31
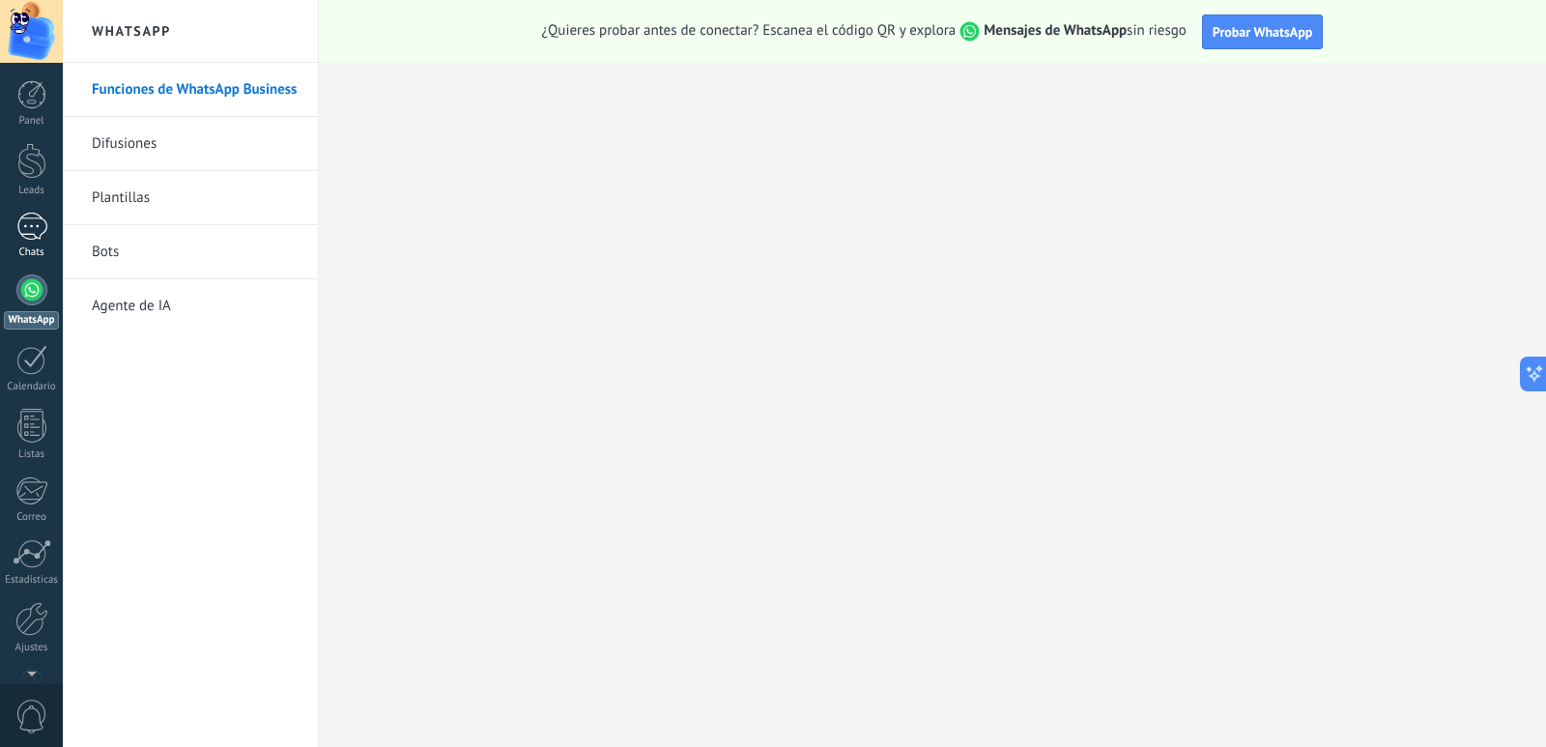
click at [28, 249] on div "Chats" at bounding box center [32, 252] width 56 height 13
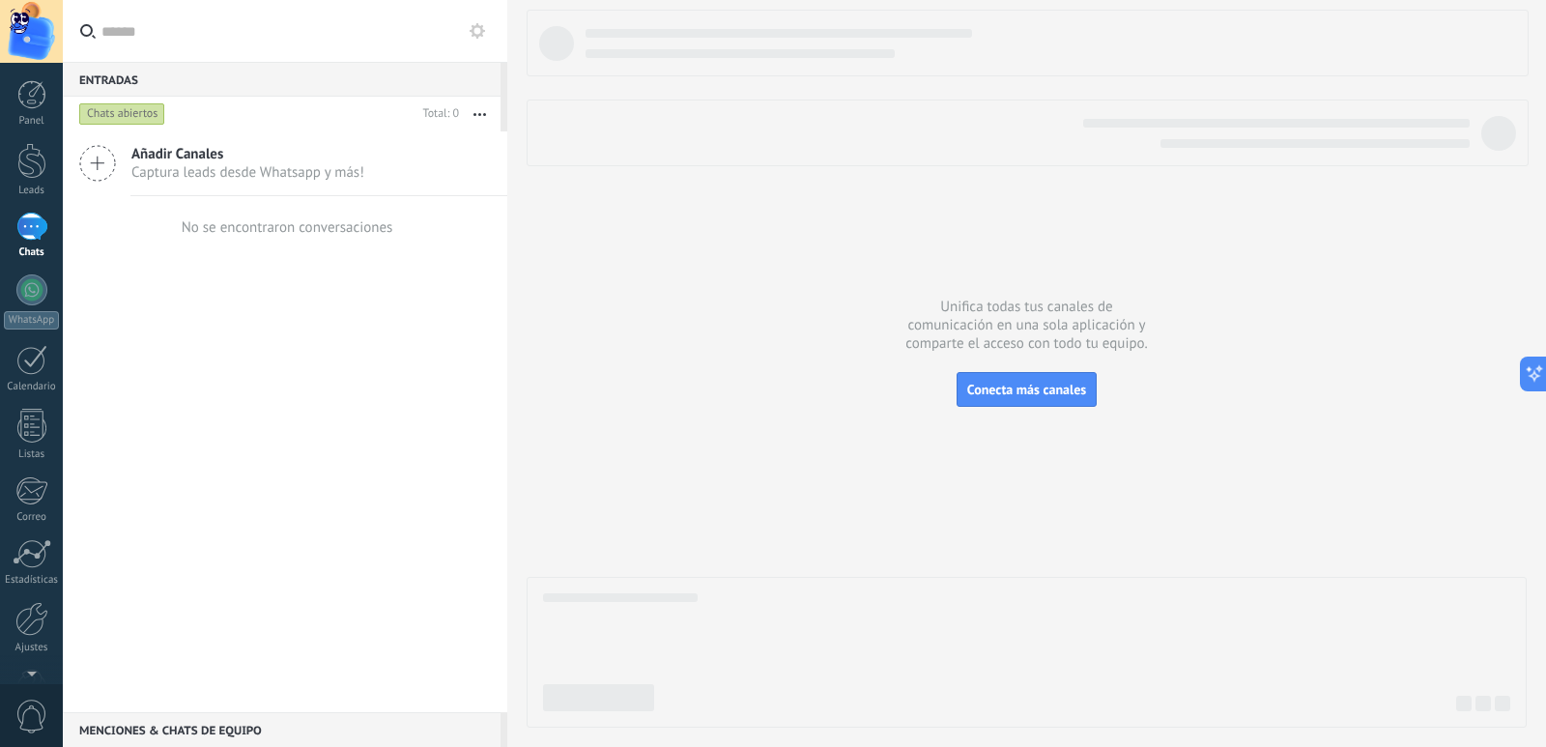
click at [474, 117] on button "button" at bounding box center [480, 114] width 42 height 35
click at [1061, 371] on div at bounding box center [1027, 369] width 1000 height 718
click at [1039, 383] on span "Conecta más canales" at bounding box center [1026, 389] width 119 height 17
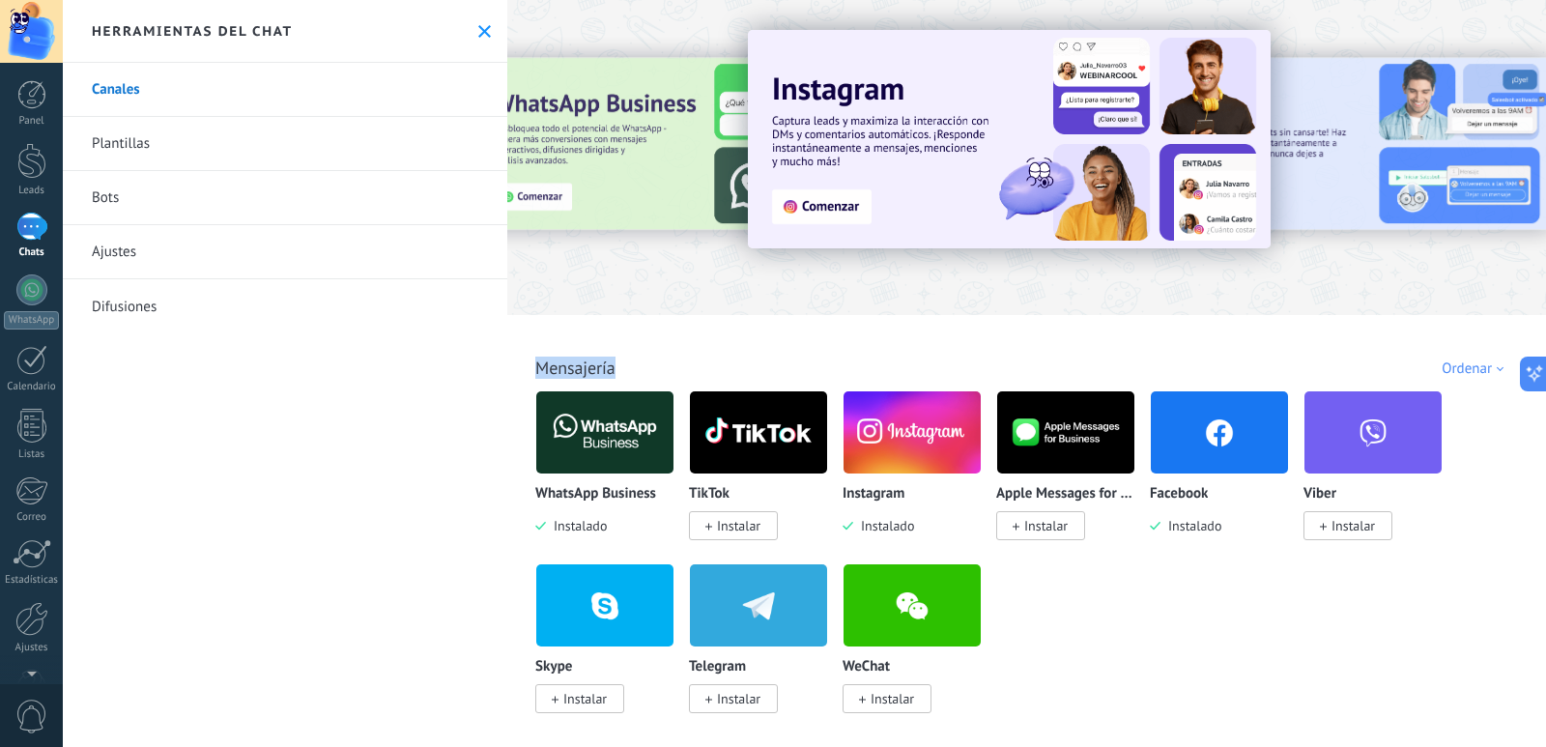
click at [843, 147] on div at bounding box center [1026, 152] width 1039 height 277
click at [1035, 329] on div "Todo Bandeja de entrada Automatizaciones Fuentes de leads Instalado Mis contrib…" at bounding box center [1026, 346] width 1027 height 63
